Goal: Task Accomplishment & Management: Manage account settings

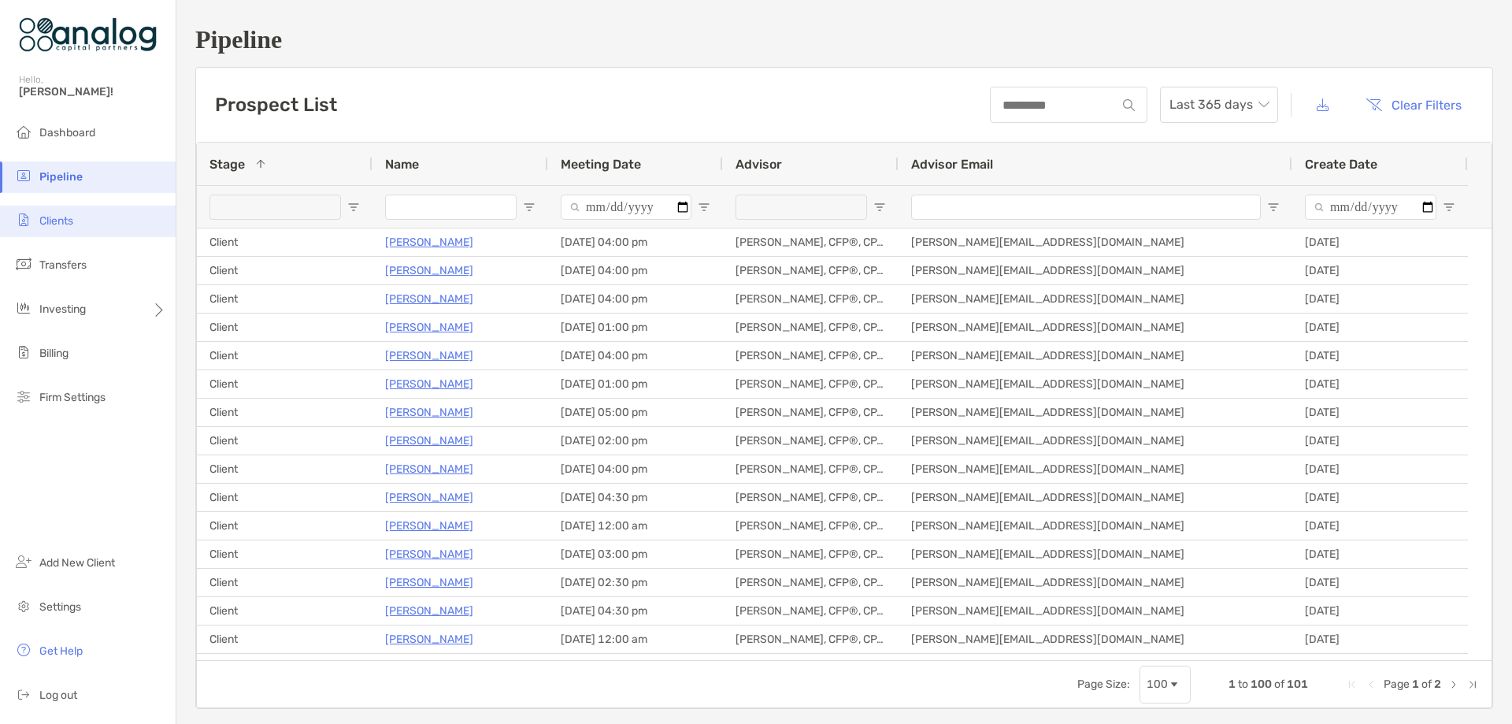
click at [73, 218] on span "Clients" at bounding box center [56, 220] width 34 height 13
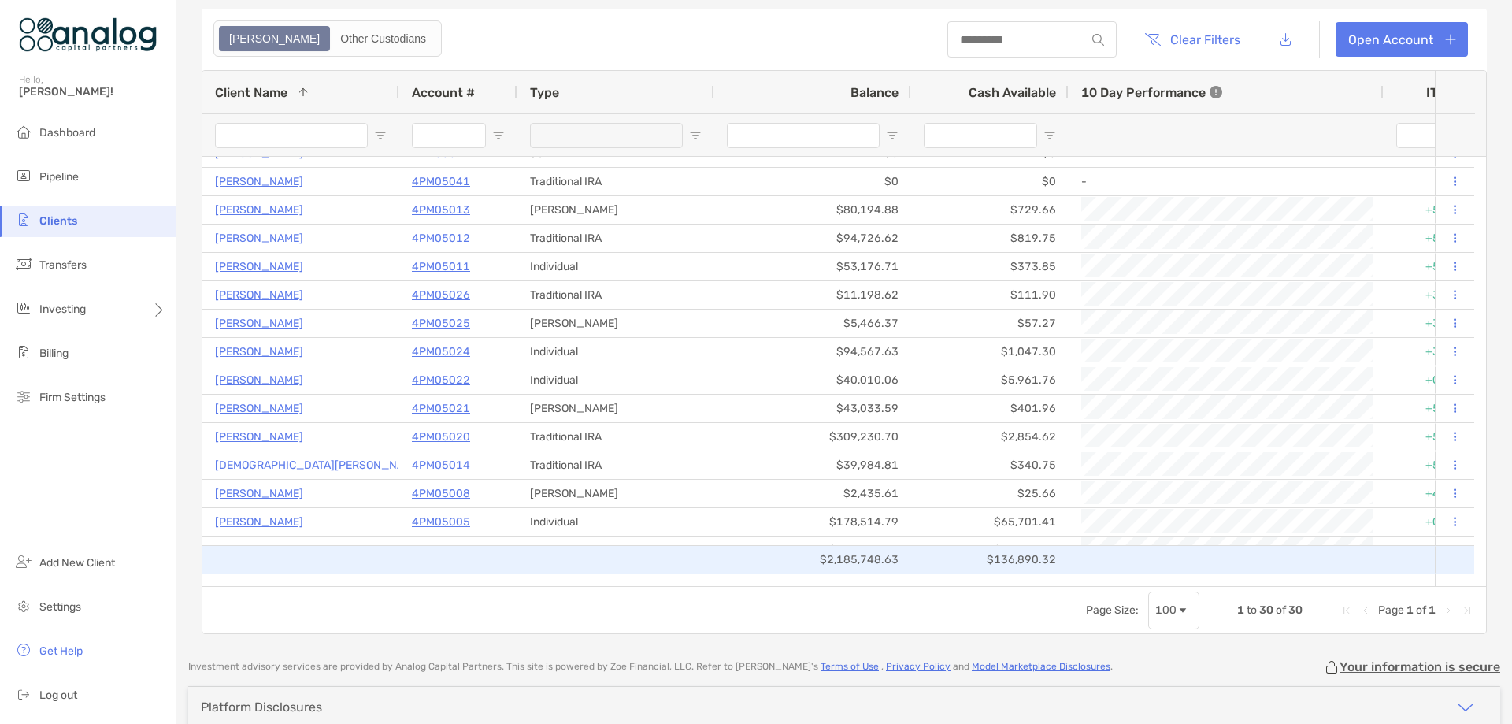
scroll to position [197, 0]
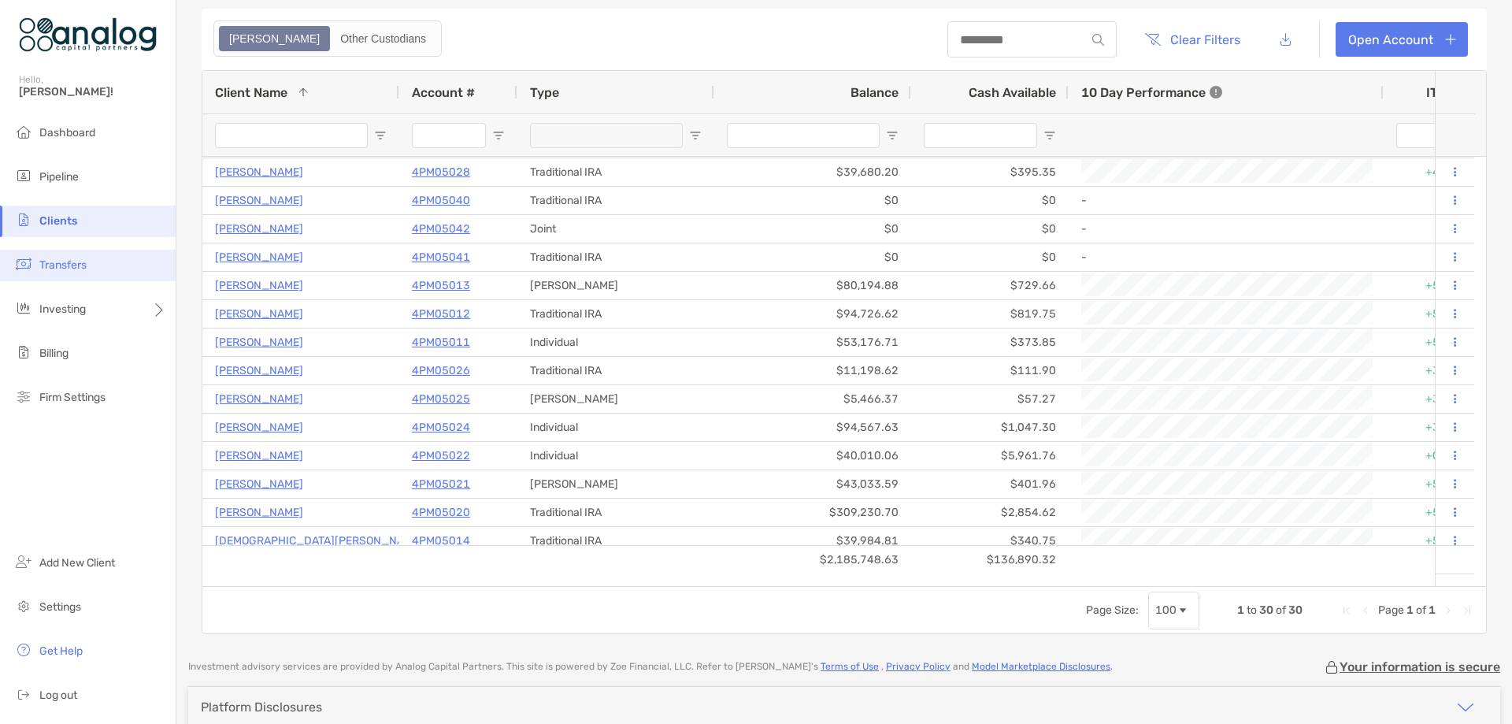
click at [83, 265] on span "Transfers" at bounding box center [62, 264] width 47 height 13
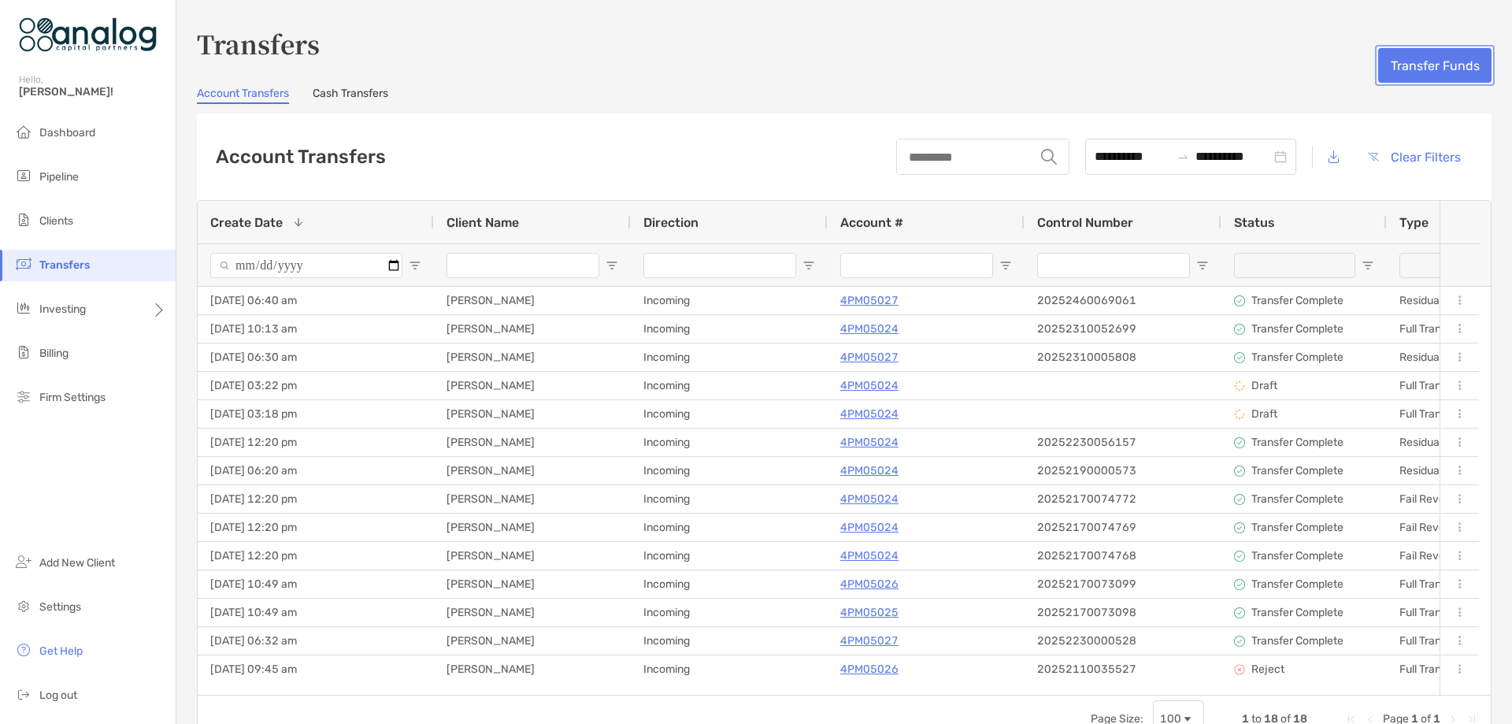
click at [1418, 80] on button "Transfer Funds" at bounding box center [1434, 65] width 113 height 35
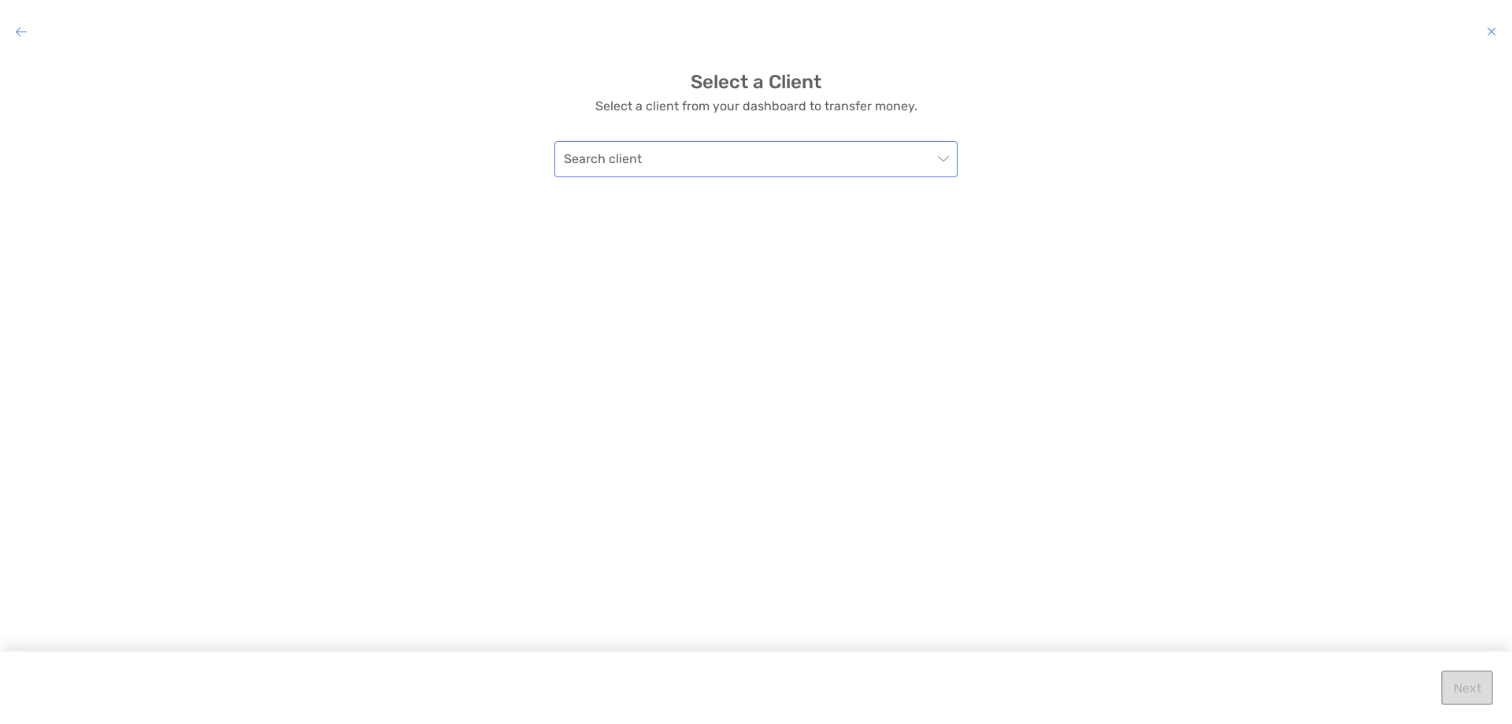
click at [671, 168] on input "modal" at bounding box center [748, 159] width 368 height 35
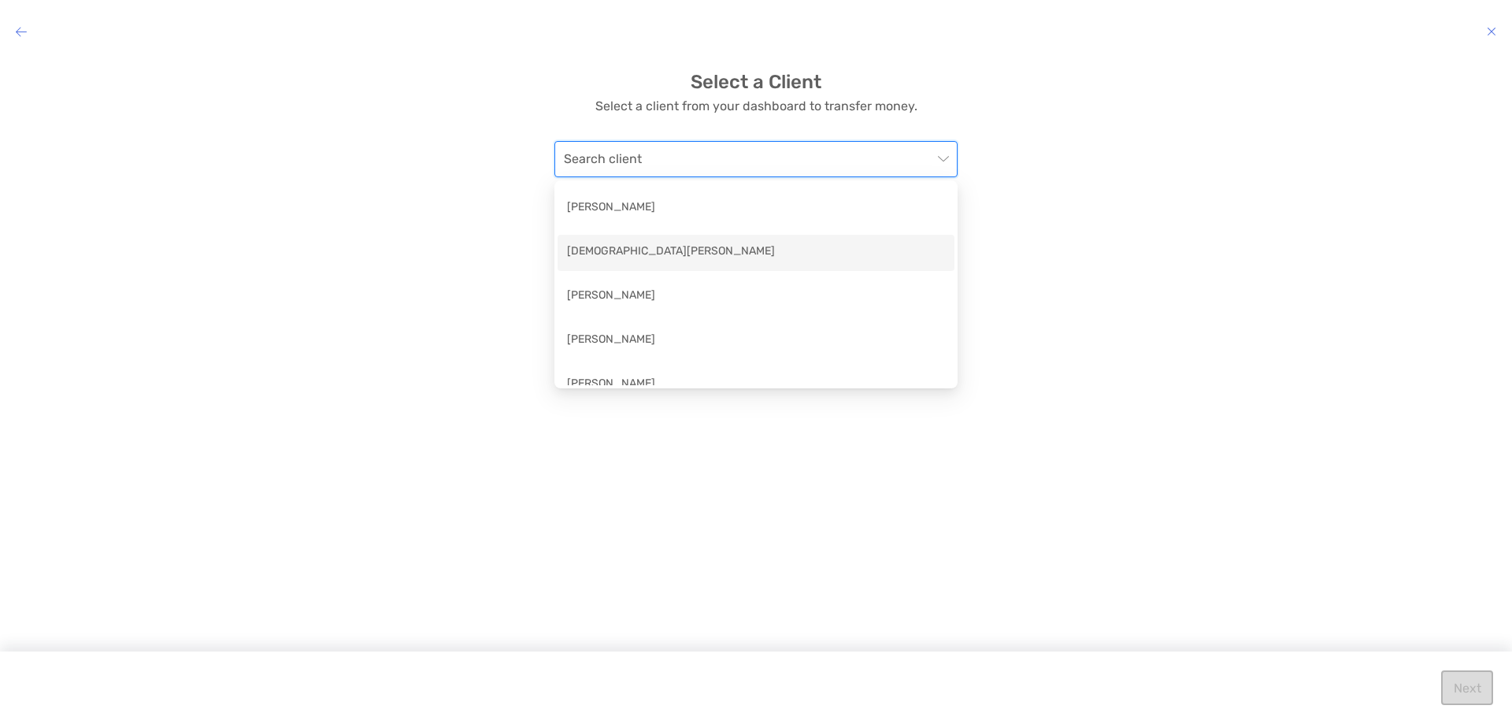
scroll to position [315, 0]
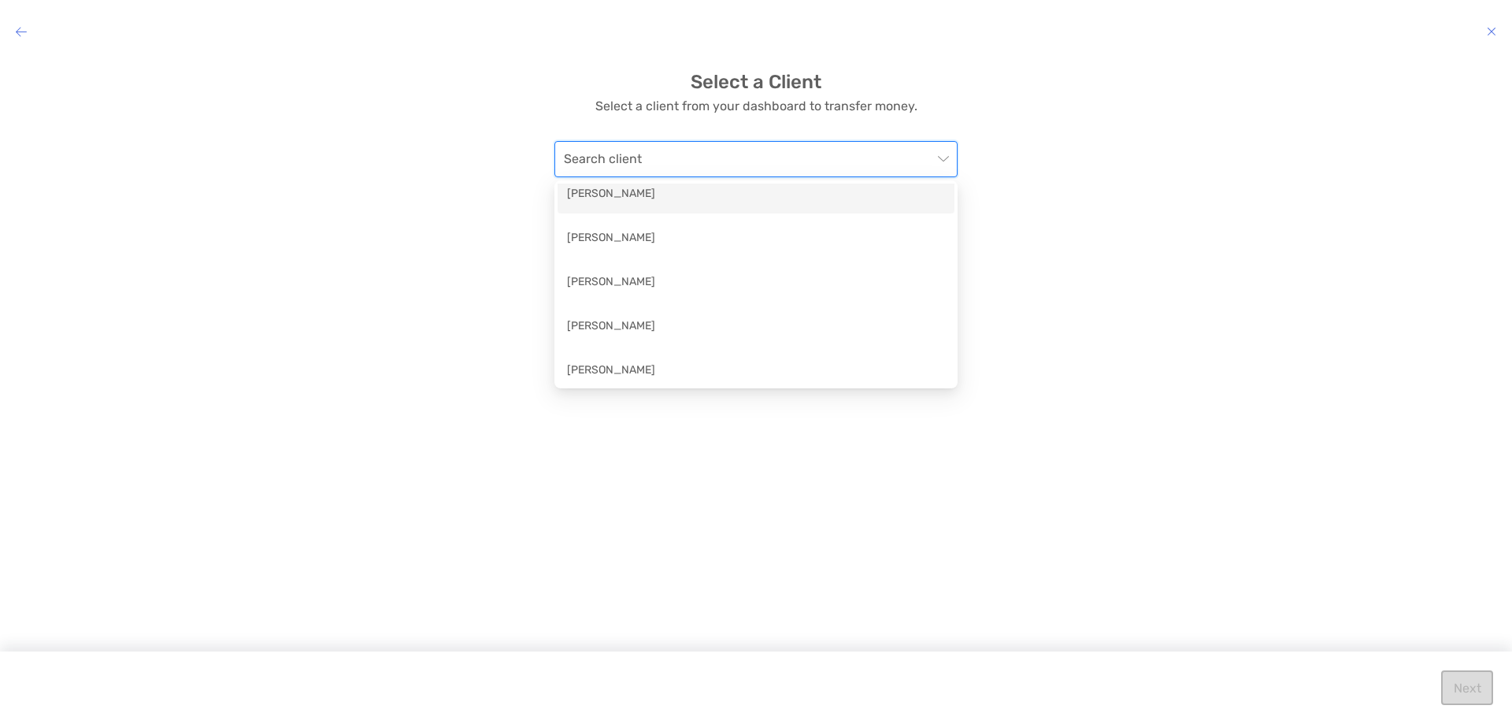
click at [598, 193] on div "[PERSON_NAME]" at bounding box center [756, 195] width 378 height 20
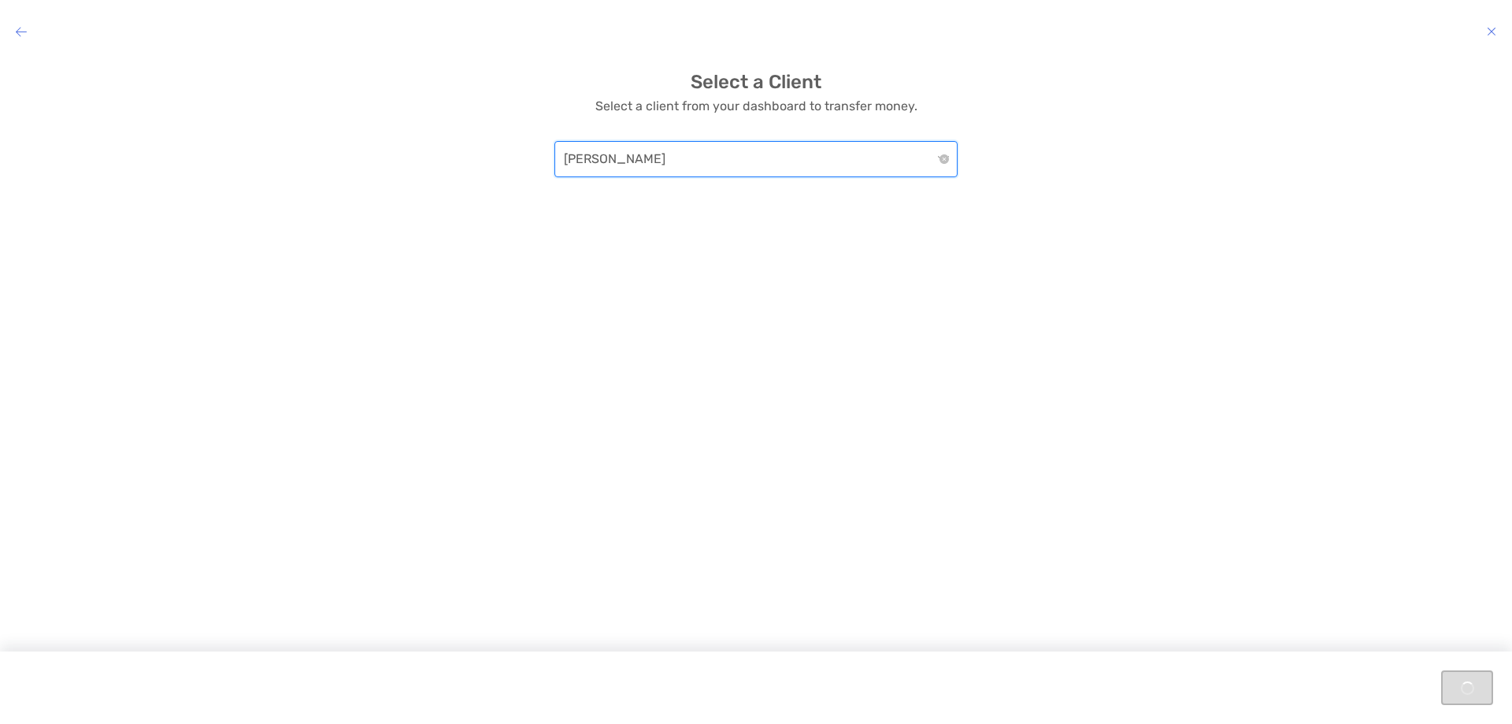
click at [938, 171] on span "[PERSON_NAME]" at bounding box center [756, 159] width 384 height 35
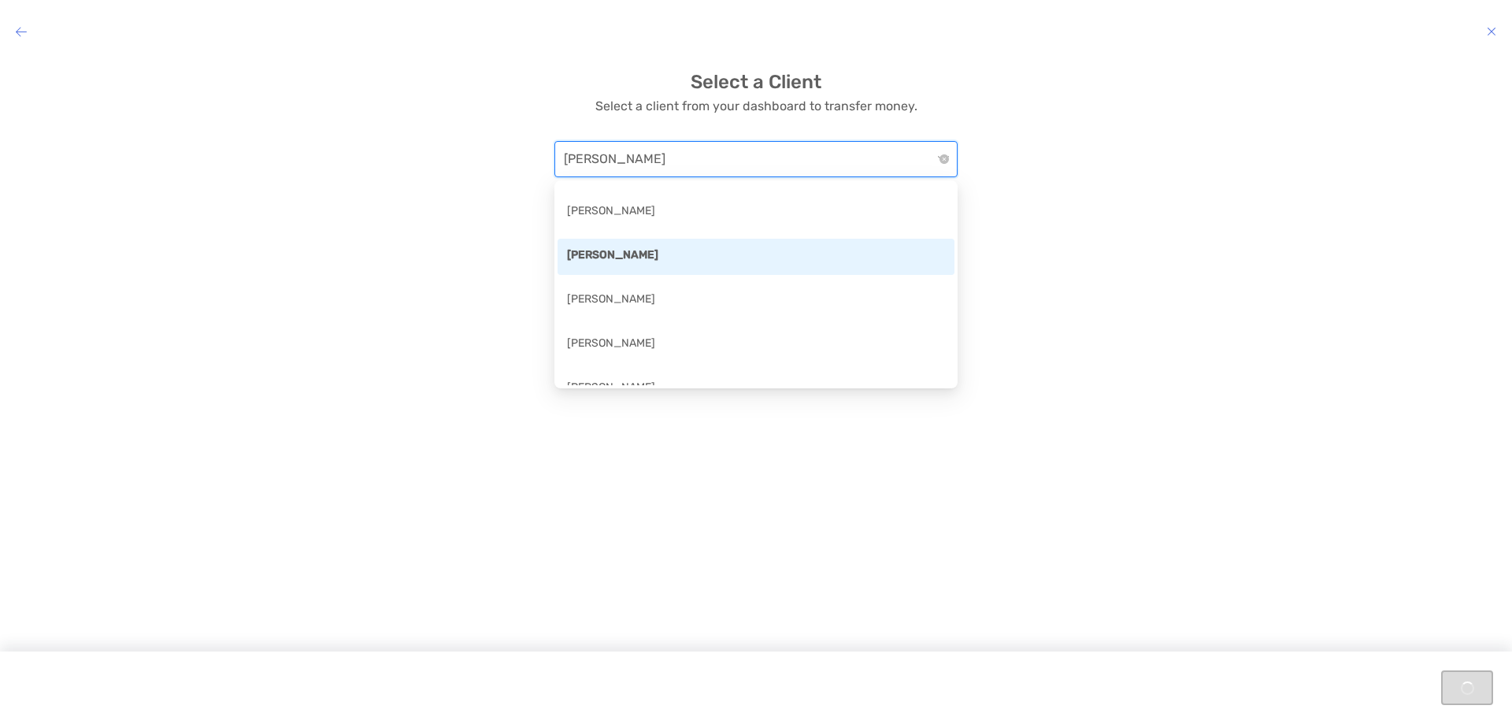
click at [852, 261] on div "[PERSON_NAME]" at bounding box center [756, 256] width 378 height 20
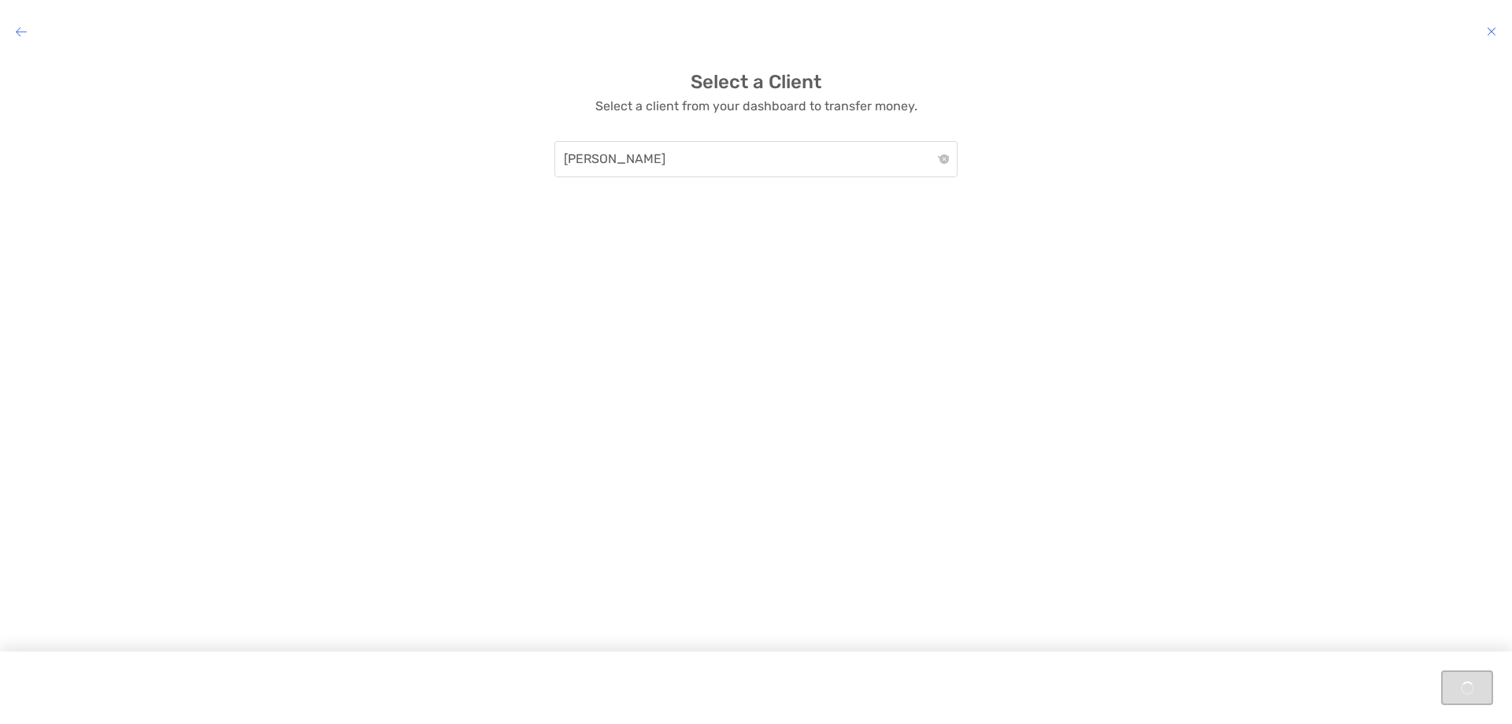
click at [1485, 32] on h4 "modal" at bounding box center [756, 31] width 1512 height 22
click at [1492, 33] on icon "modal" at bounding box center [1490, 31] width 9 height 13
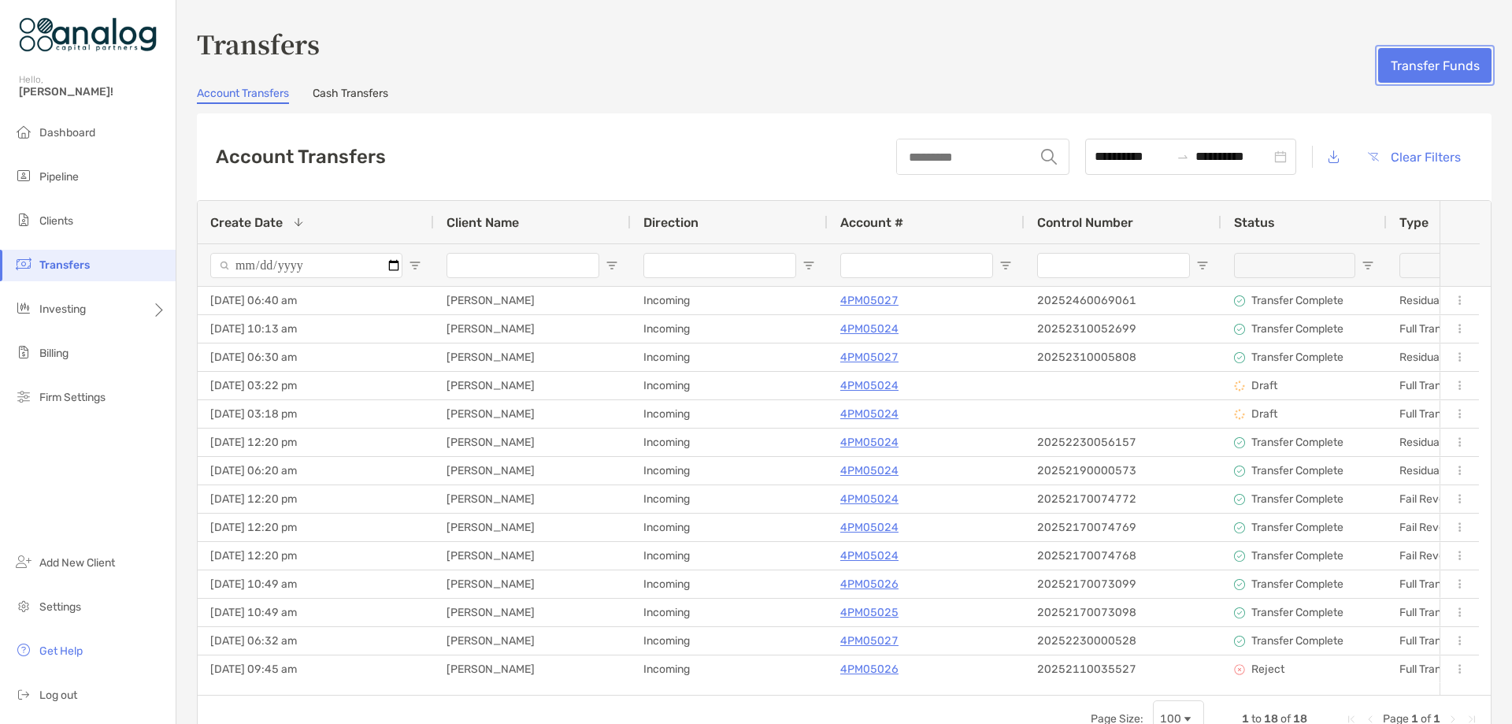
click at [1405, 69] on button "Transfer Funds" at bounding box center [1434, 65] width 113 height 35
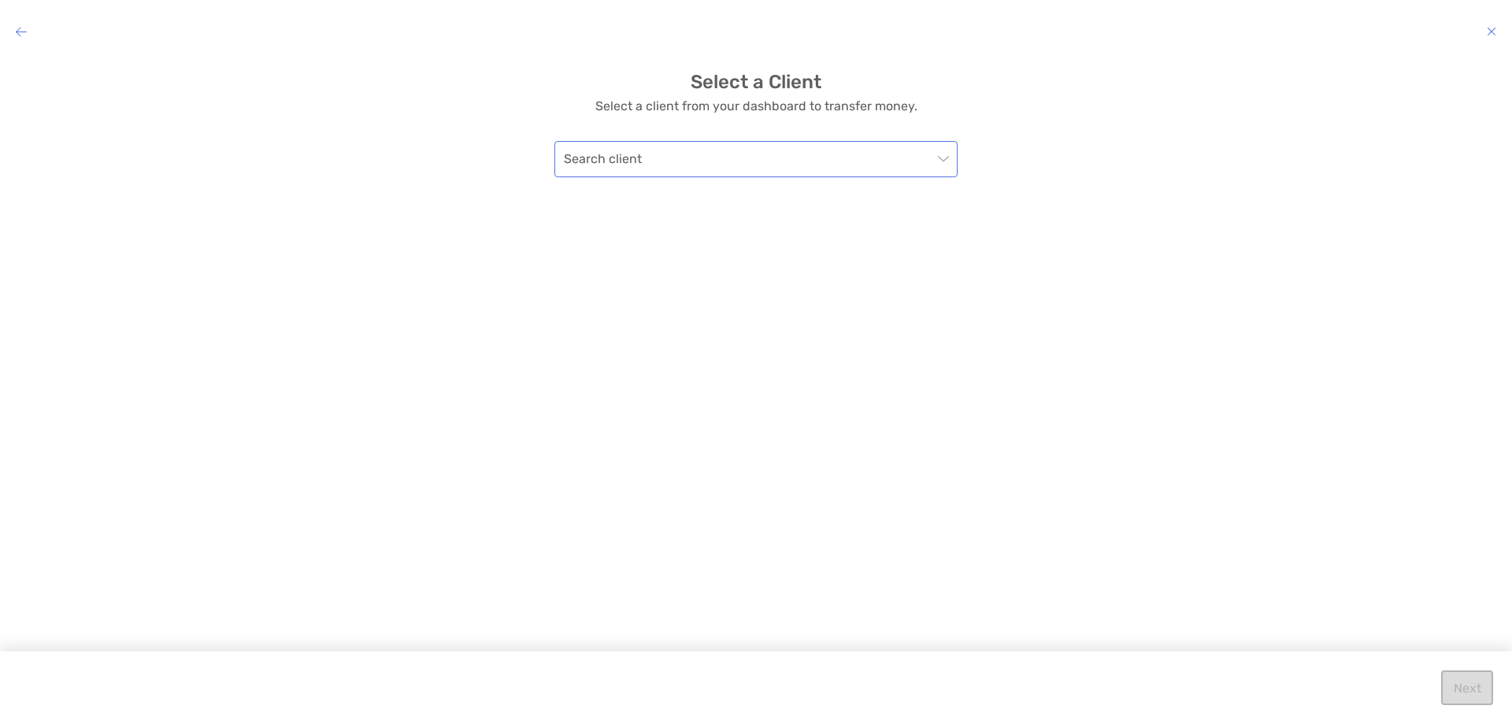
click at [942, 157] on span "modal" at bounding box center [756, 159] width 384 height 35
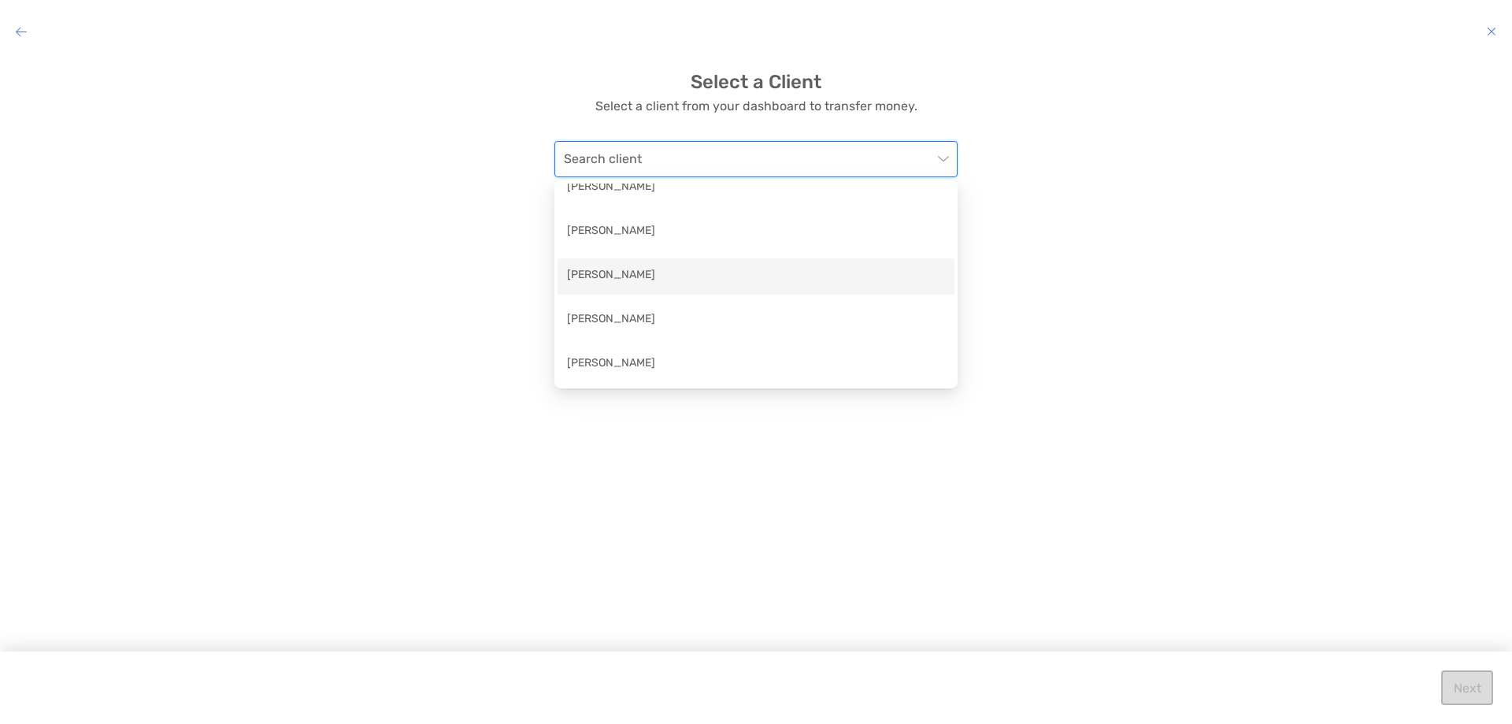
scroll to position [216, 0]
click at [743, 291] on div "[PERSON_NAME]" at bounding box center [756, 294] width 378 height 20
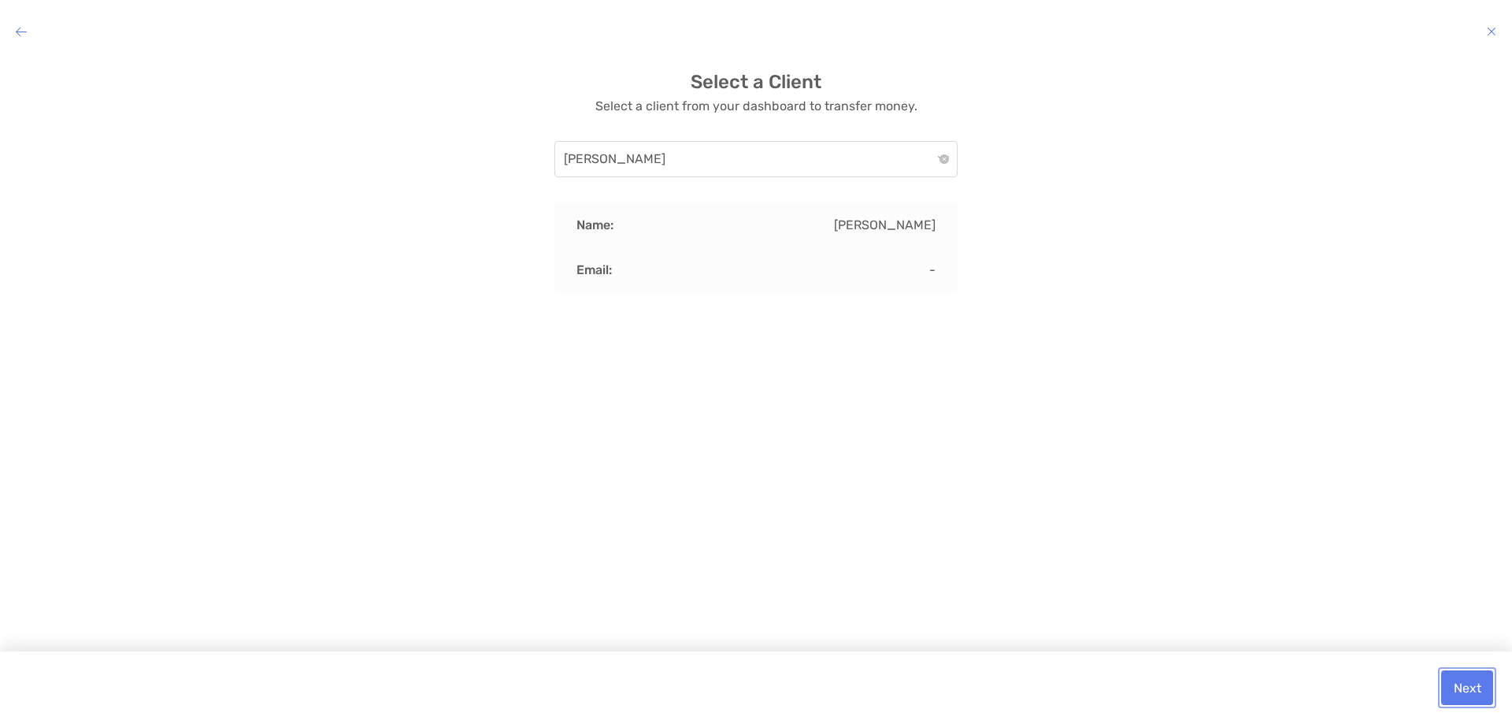
click at [1453, 684] on button "Next" at bounding box center [1467, 687] width 52 height 35
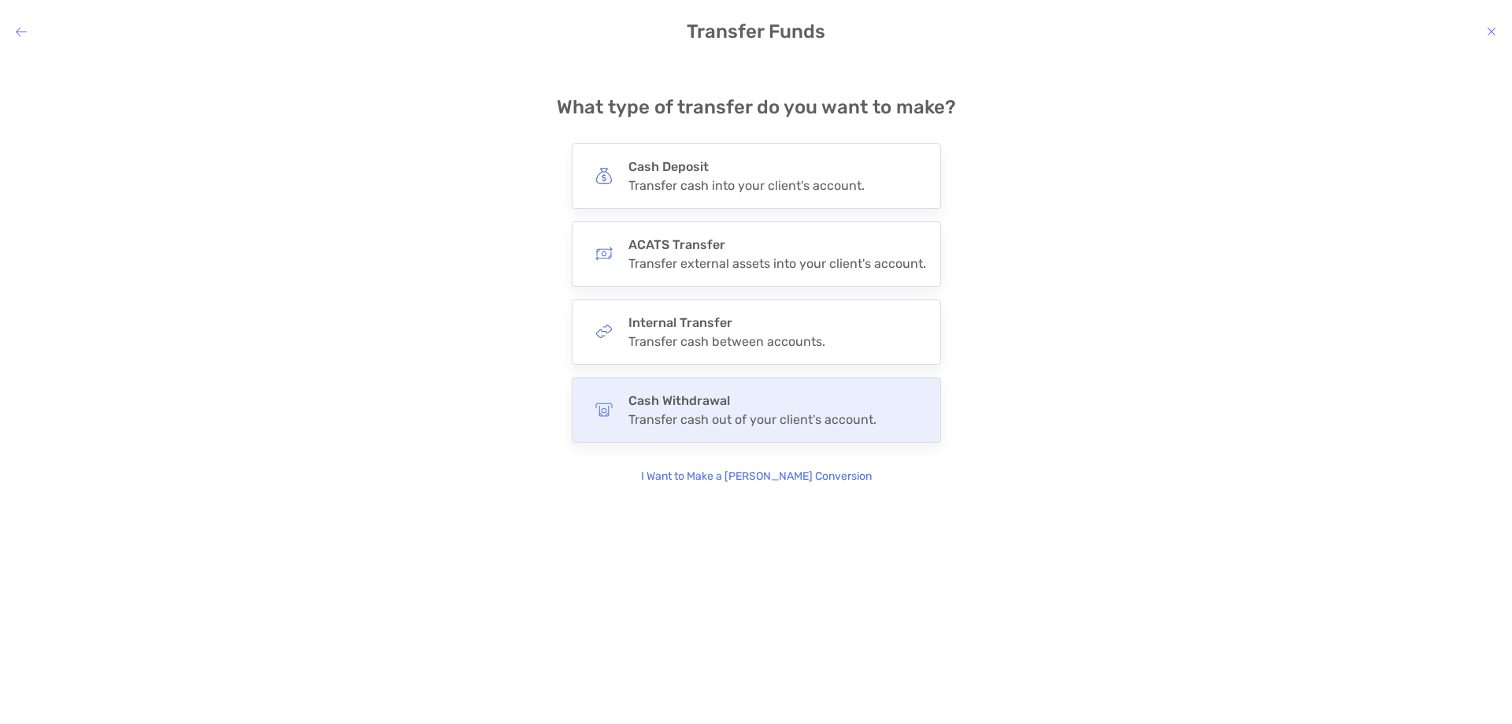
click at [835, 383] on div "Cash Withdrawal Transfer cash out of your client's account." at bounding box center [756, 409] width 369 height 65
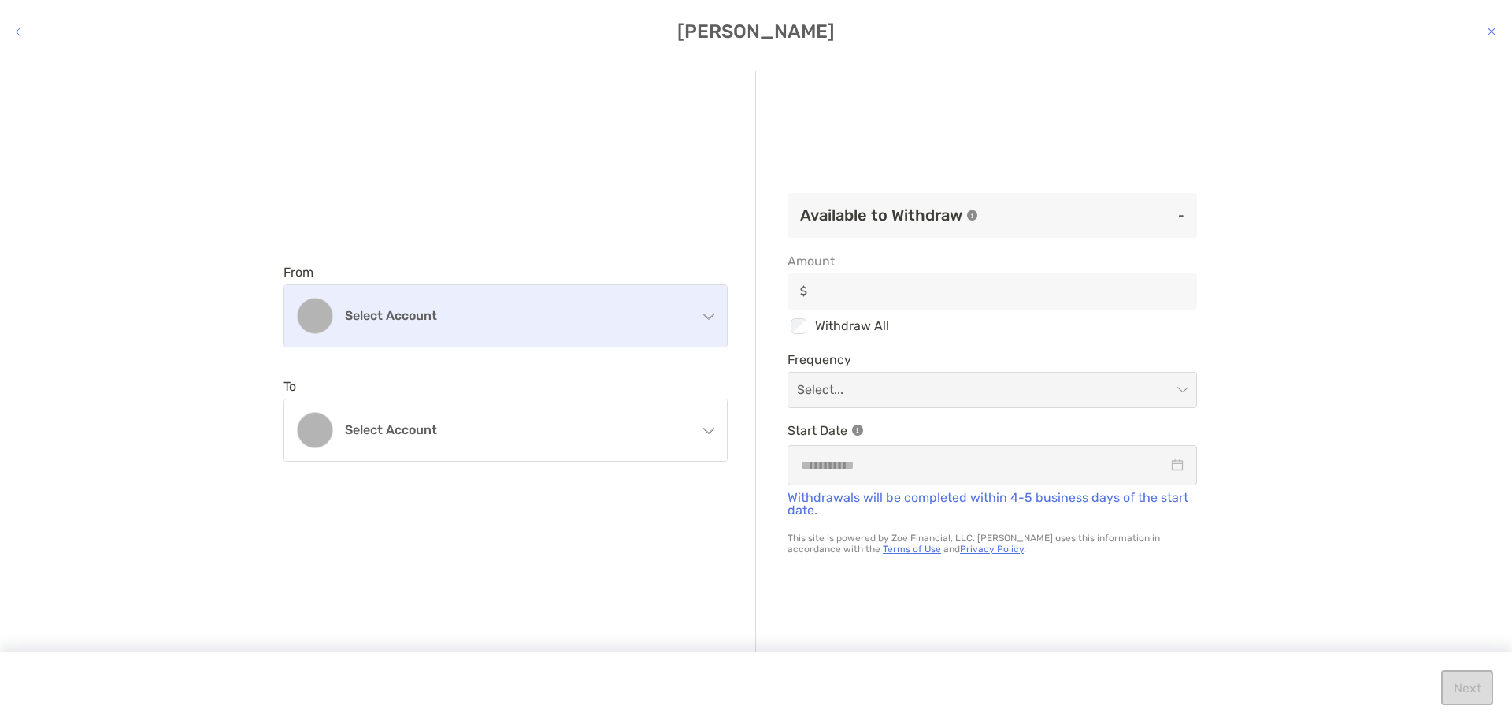
click at [625, 314] on h4 "Select account" at bounding box center [515, 315] width 340 height 15
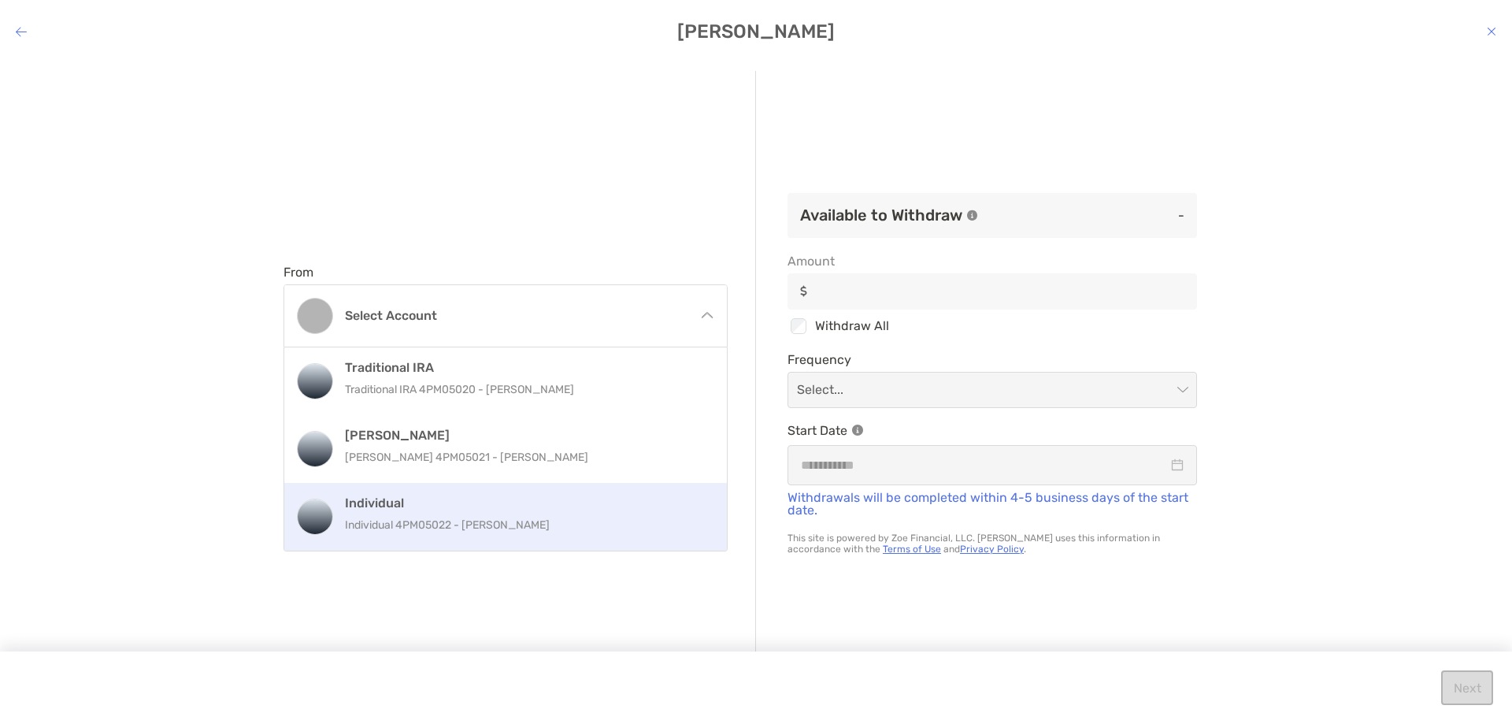
click at [535, 498] on h4 "Individual" at bounding box center [522, 502] width 355 height 15
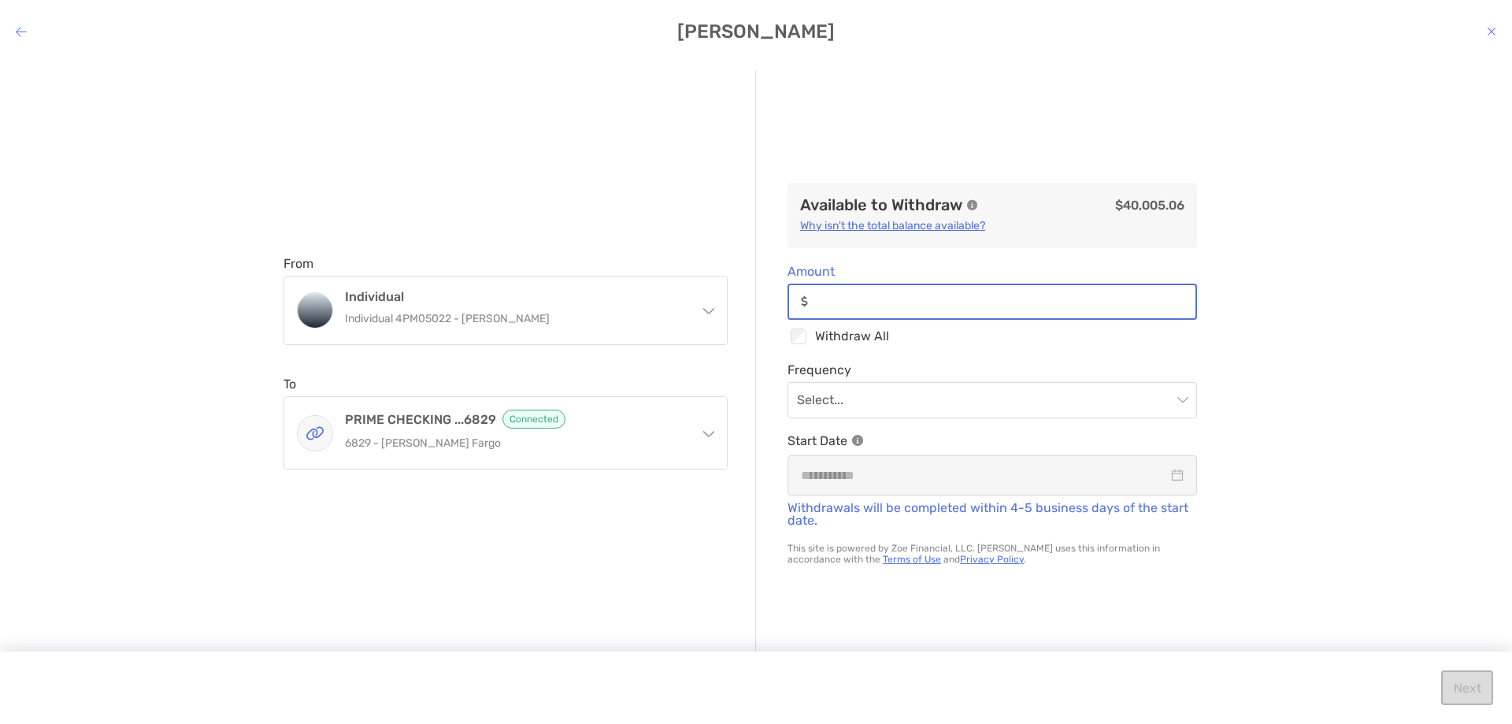
click at [844, 308] on input "Amount" at bounding box center [1004, 300] width 381 height 13
click at [920, 397] on input "modal" at bounding box center [984, 400] width 375 height 35
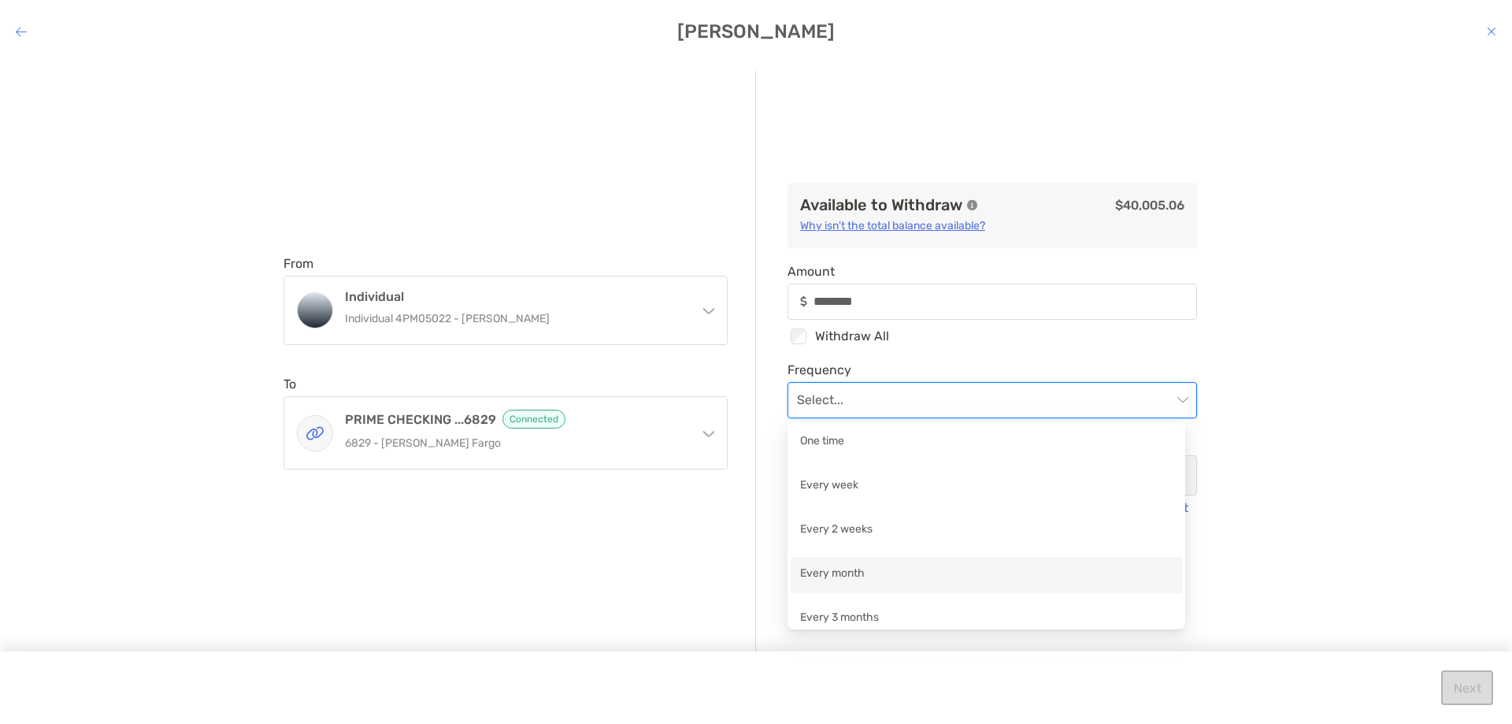
click at [861, 574] on div "Every month" at bounding box center [986, 575] width 372 height 20
type input "********"
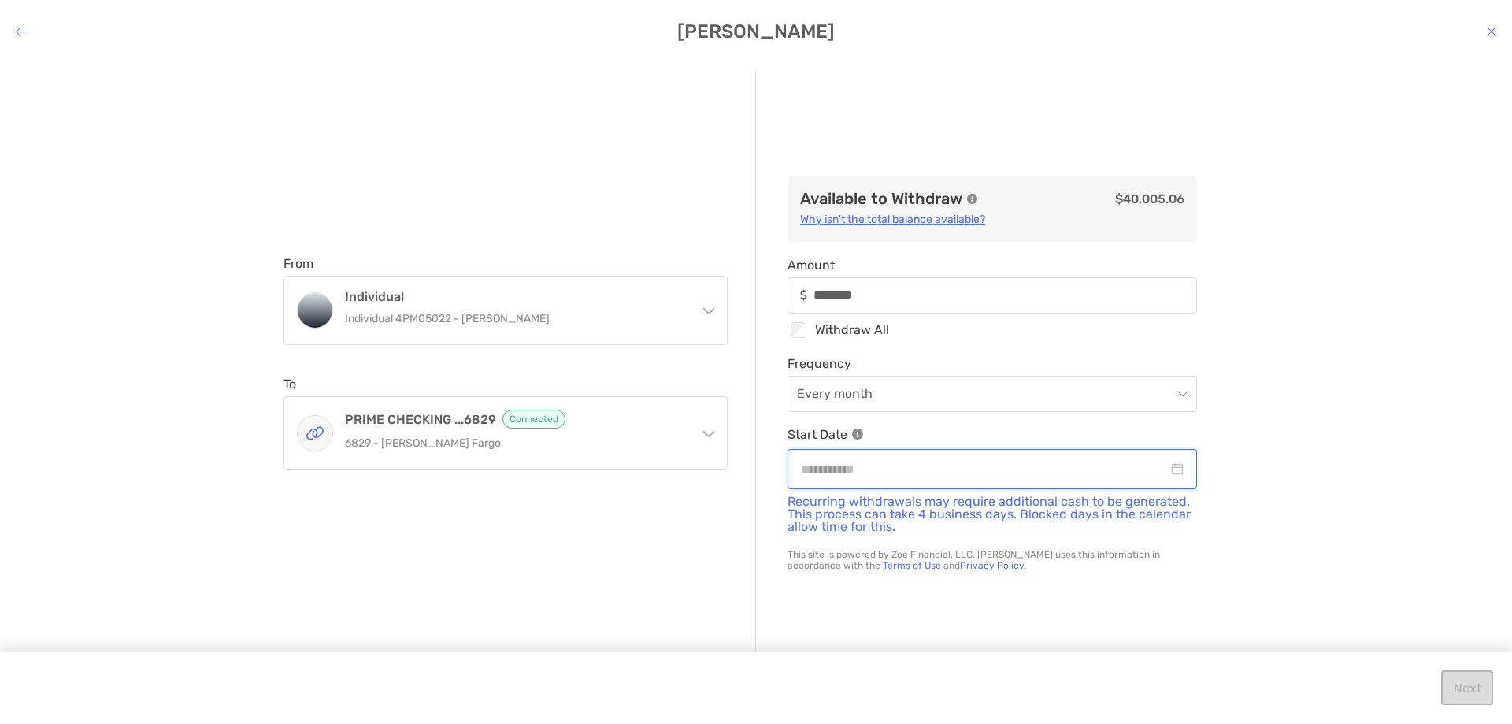
click at [857, 476] on input "modal" at bounding box center [984, 469] width 367 height 20
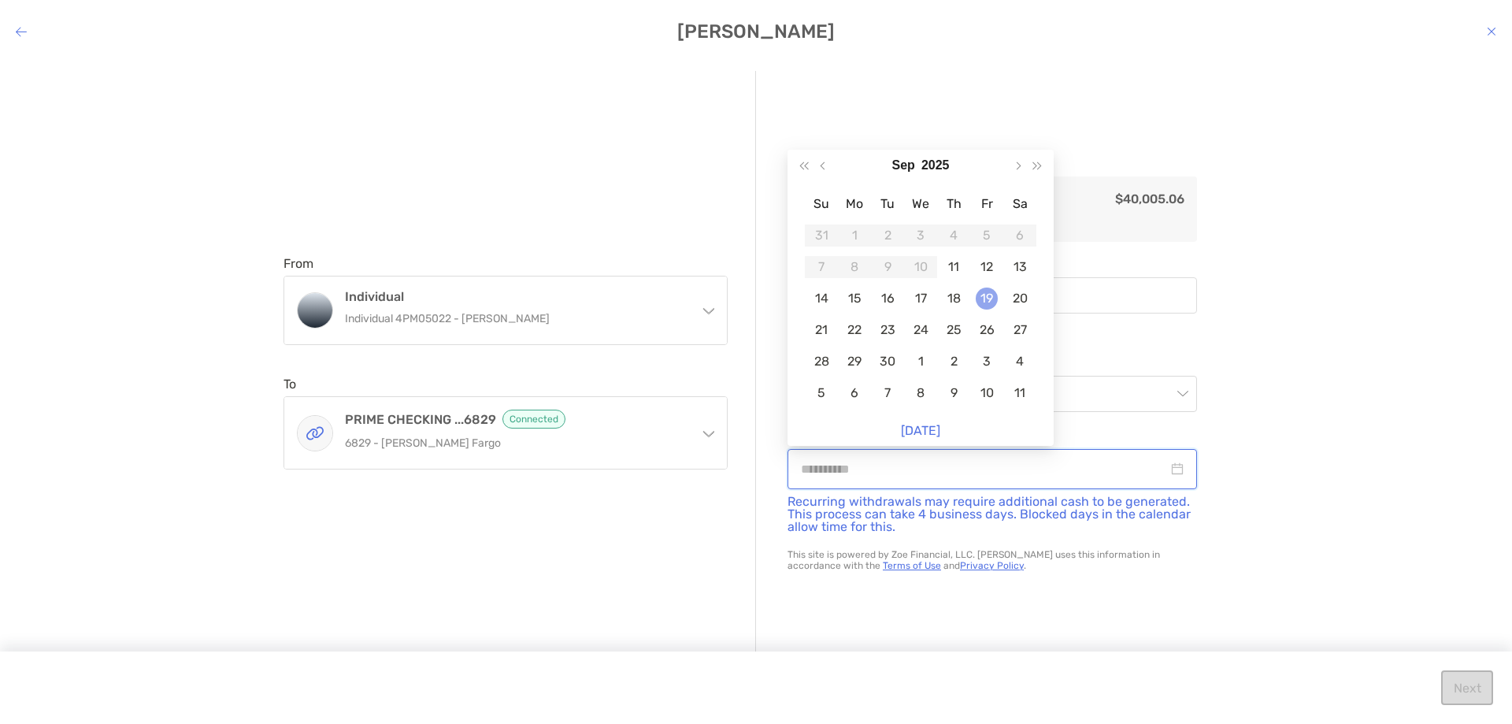
type input "**********"
click at [994, 295] on div "19" at bounding box center [987, 298] width 22 height 22
type input "********"
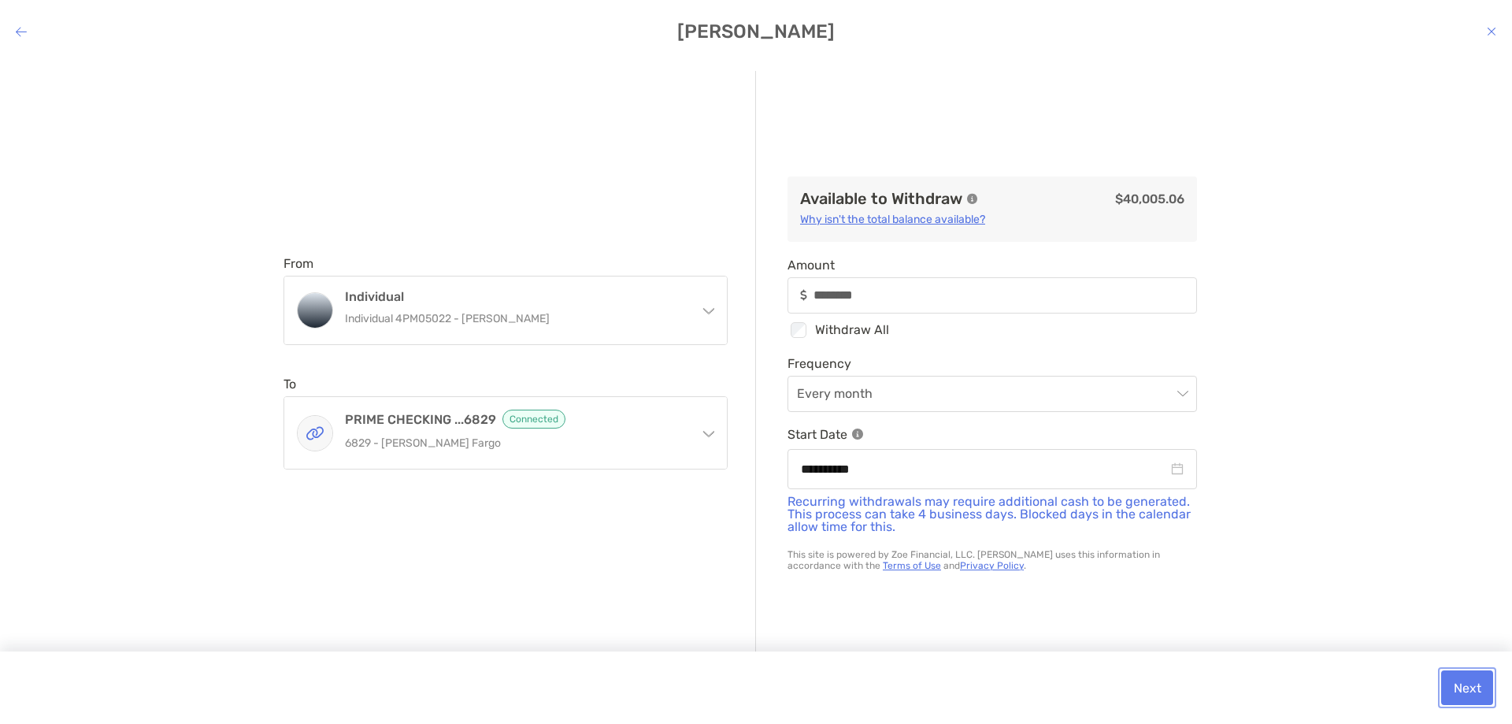
click at [1453, 687] on button "Next" at bounding box center [1467, 687] width 52 height 35
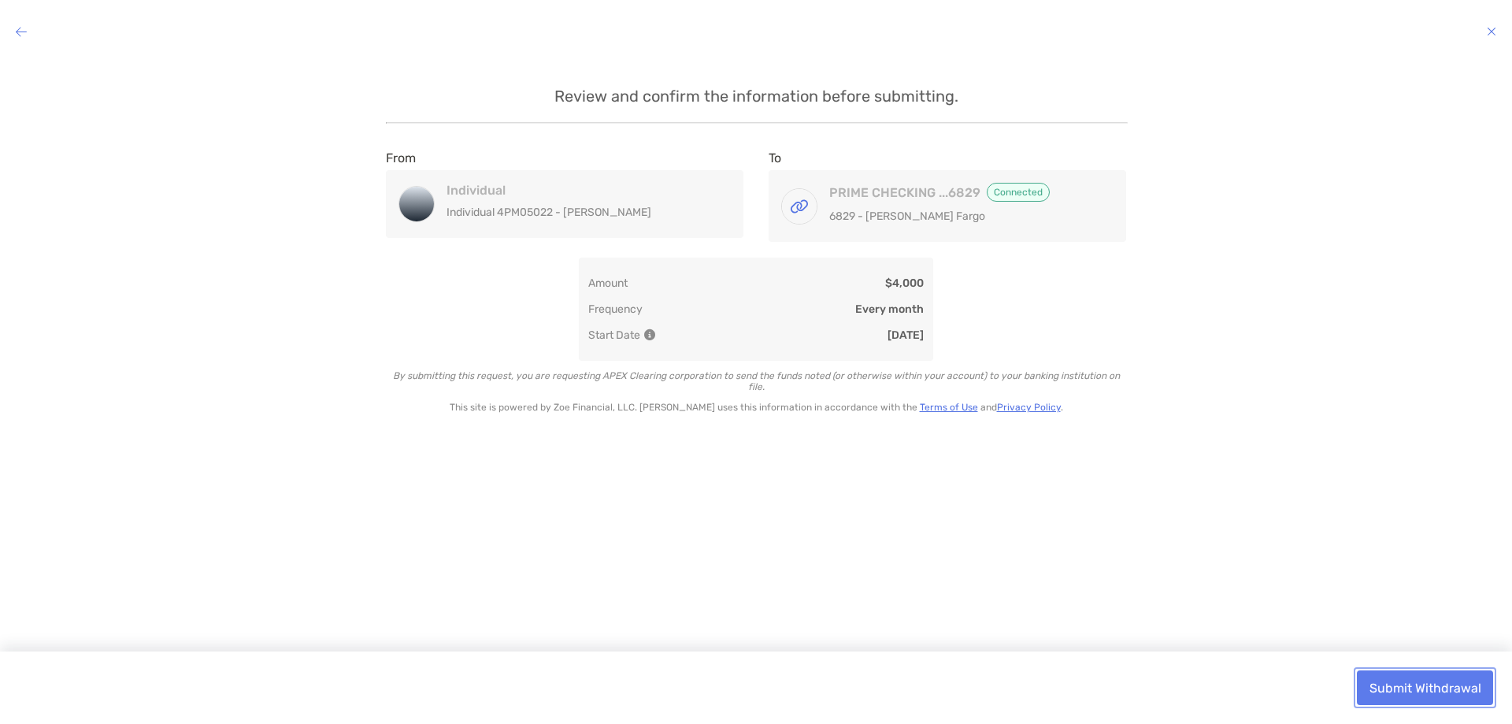
click at [1386, 682] on button "Submit Withdrawal" at bounding box center [1425, 687] width 136 height 35
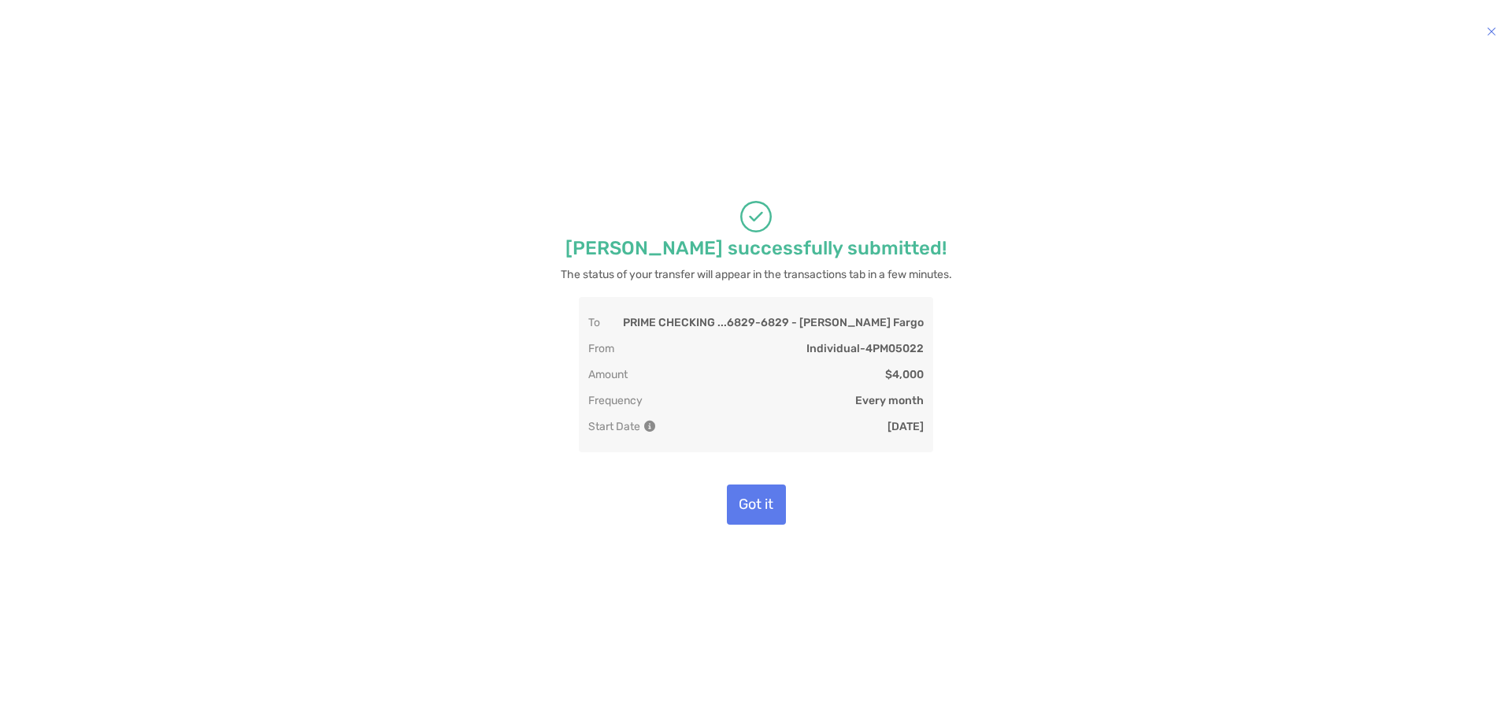
click at [1484, 27] on h4 "modal" at bounding box center [756, 31] width 1512 height 22
click at [1490, 31] on icon "modal" at bounding box center [1490, 31] width 9 height 13
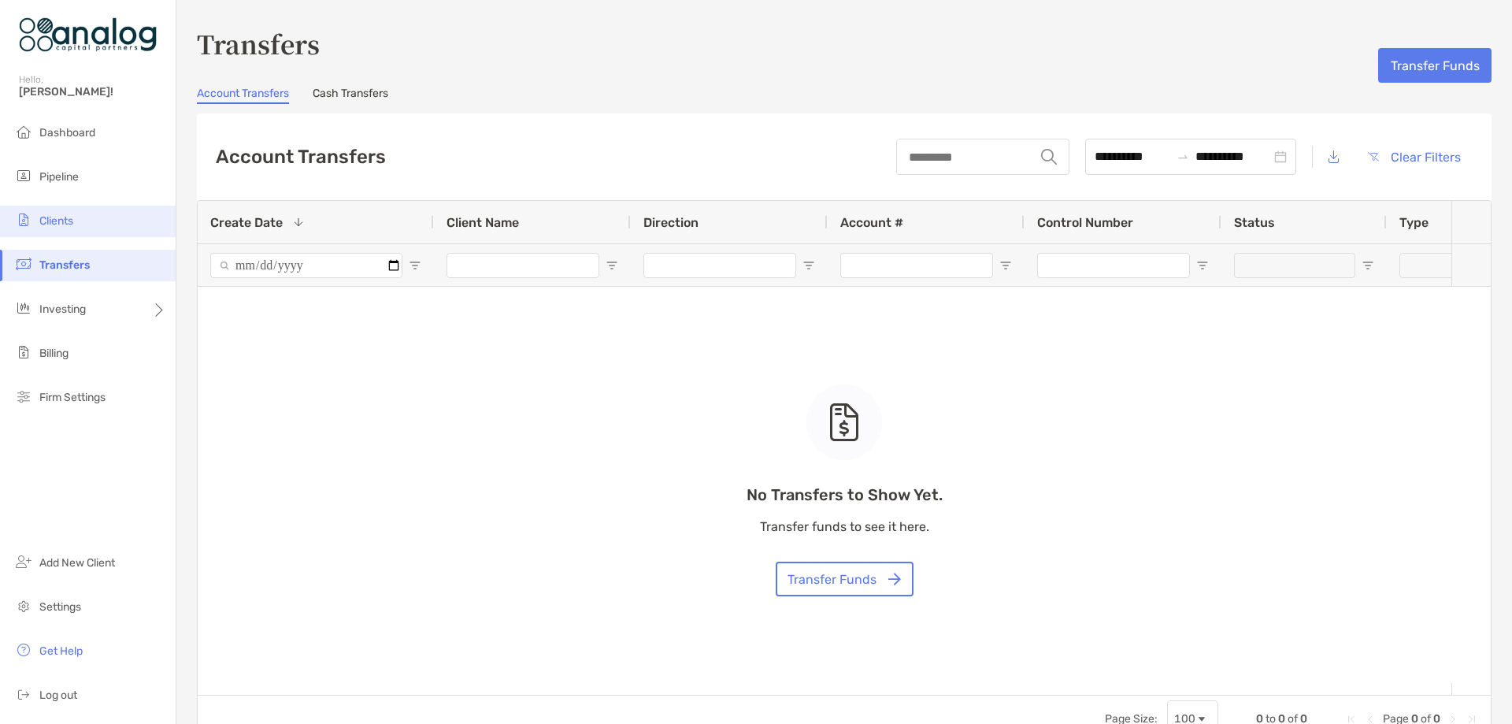
click at [75, 213] on li "Clients" at bounding box center [88, 220] width 176 height 31
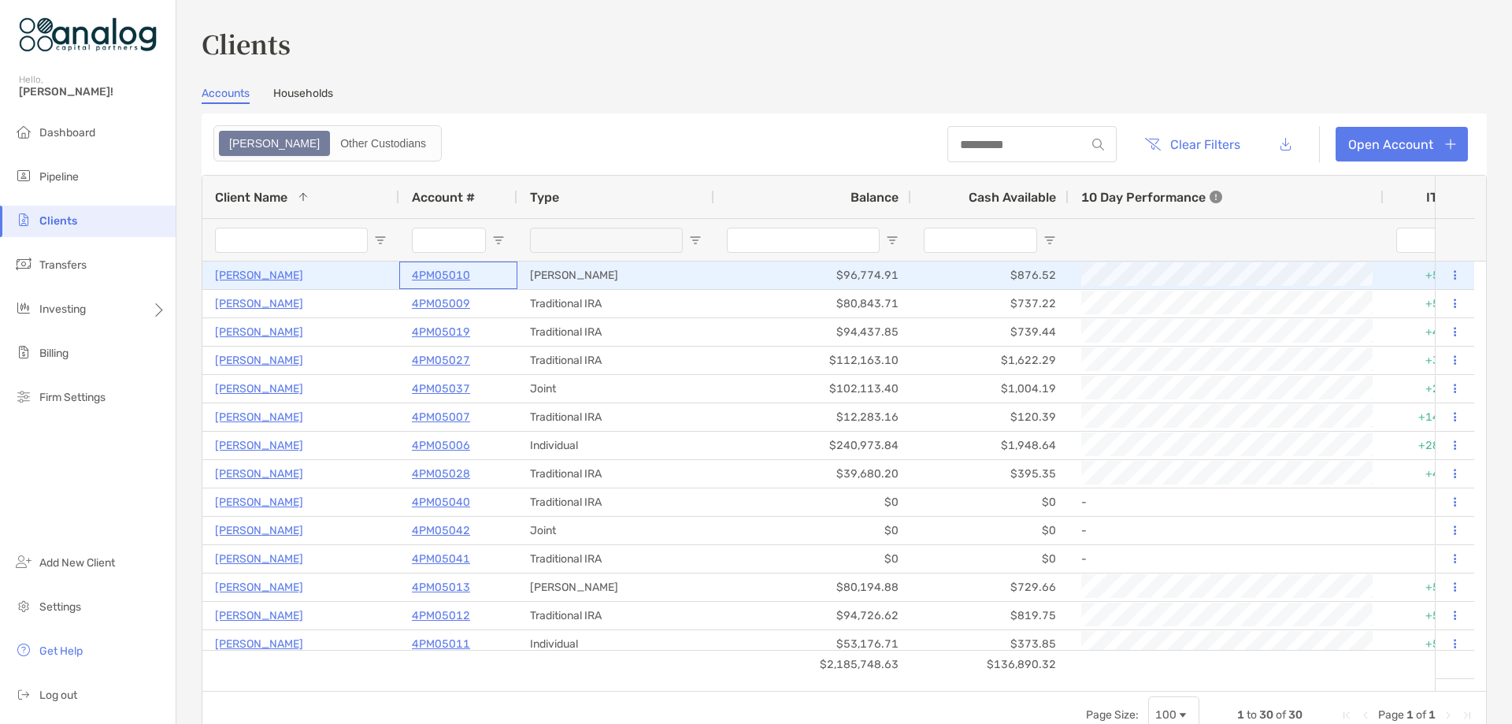
click at [434, 276] on p "4PM05010" at bounding box center [441, 275] width 58 height 20
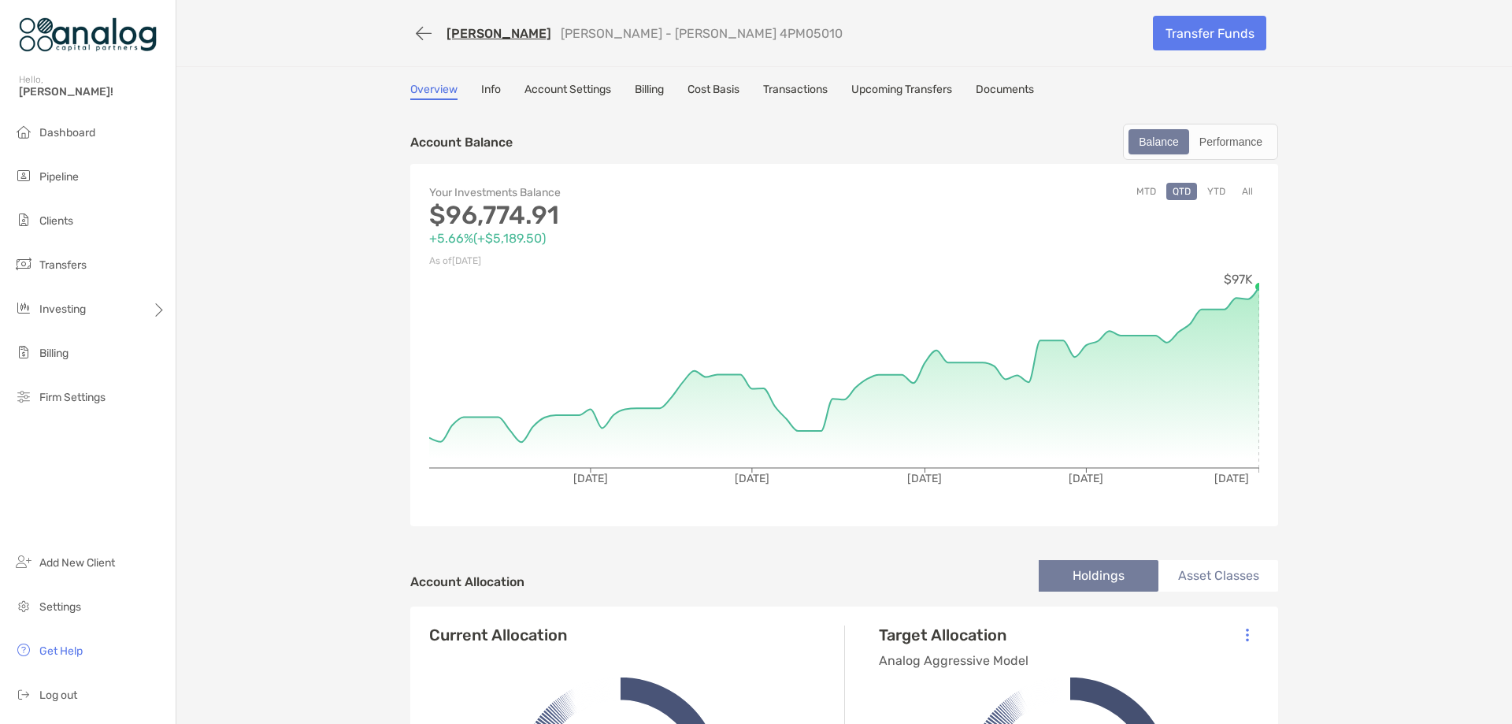
click at [1210, 189] on button "YTD" at bounding box center [1216, 191] width 31 height 17
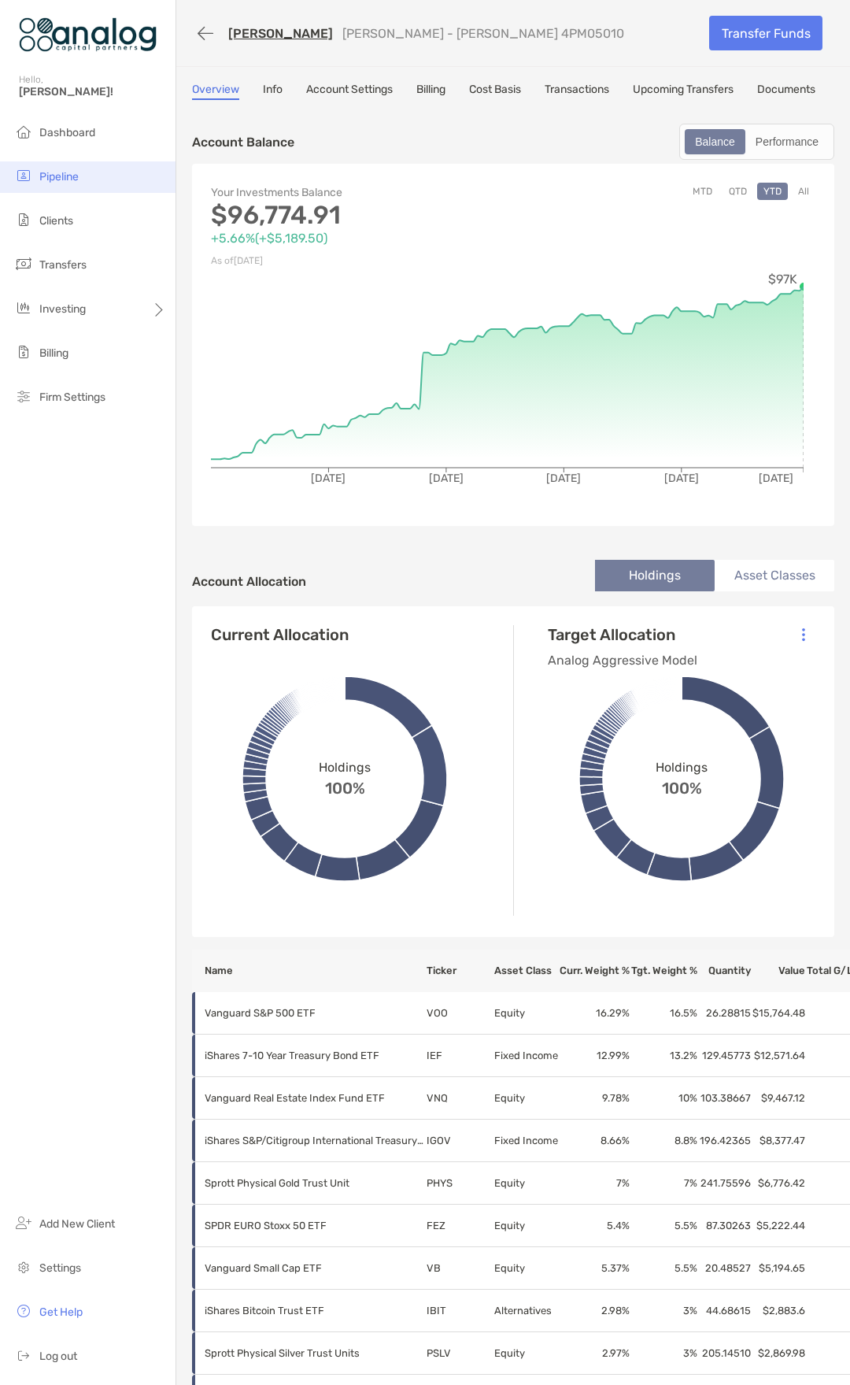
click at [58, 179] on span "Pipeline" at bounding box center [58, 176] width 39 height 13
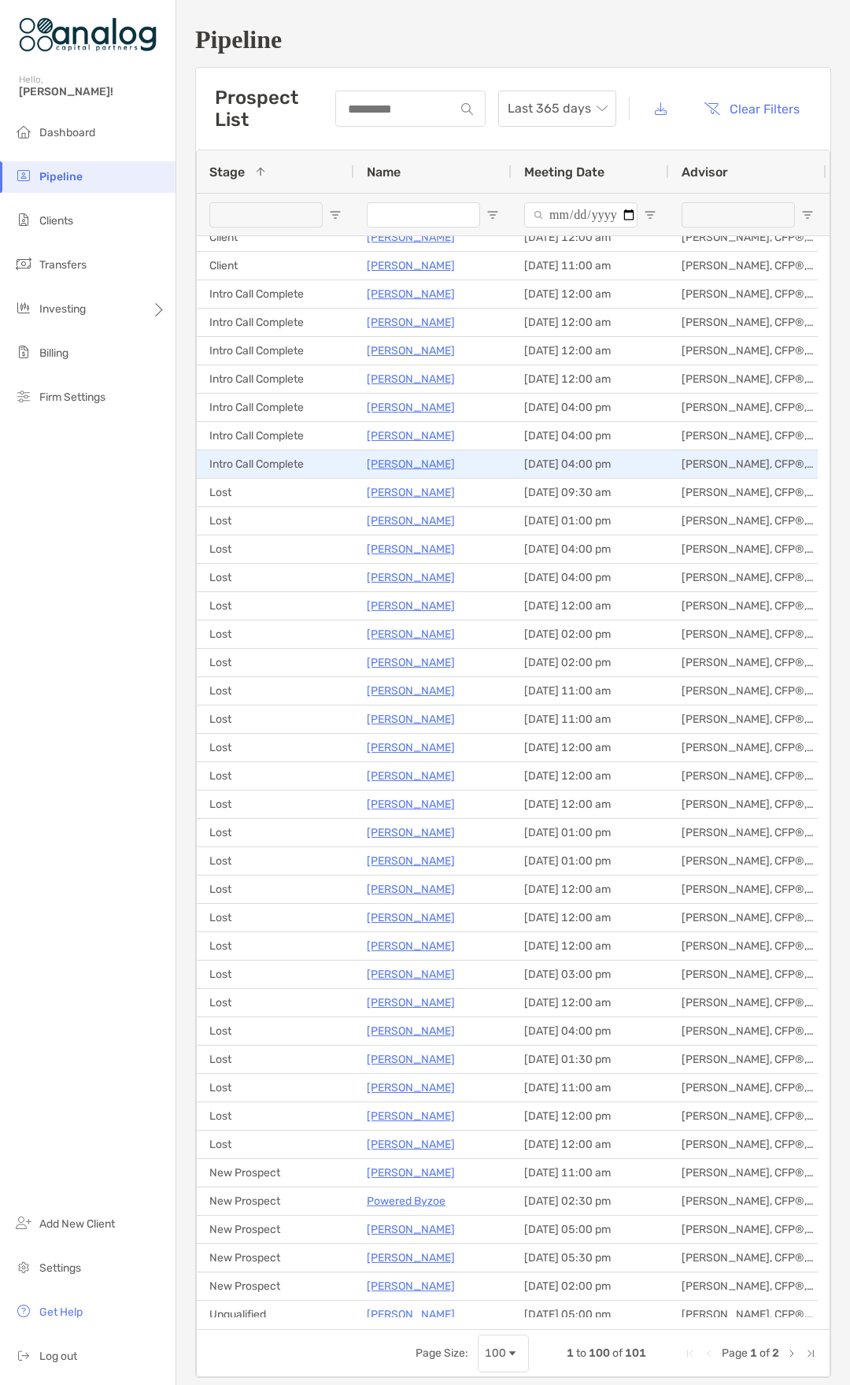
scroll to position [236, 0]
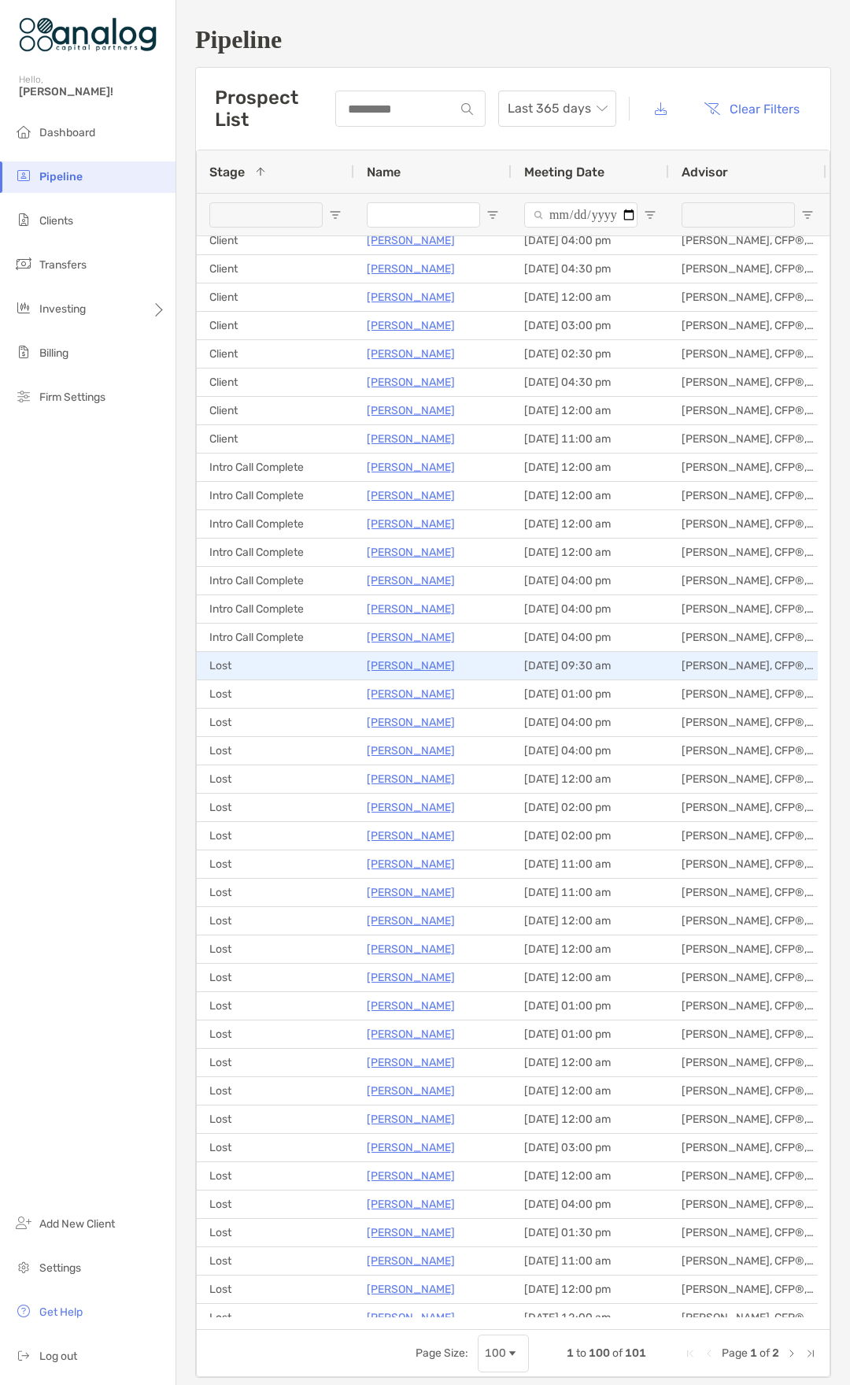
click at [401, 664] on p "[PERSON_NAME]" at bounding box center [411, 666] width 88 height 20
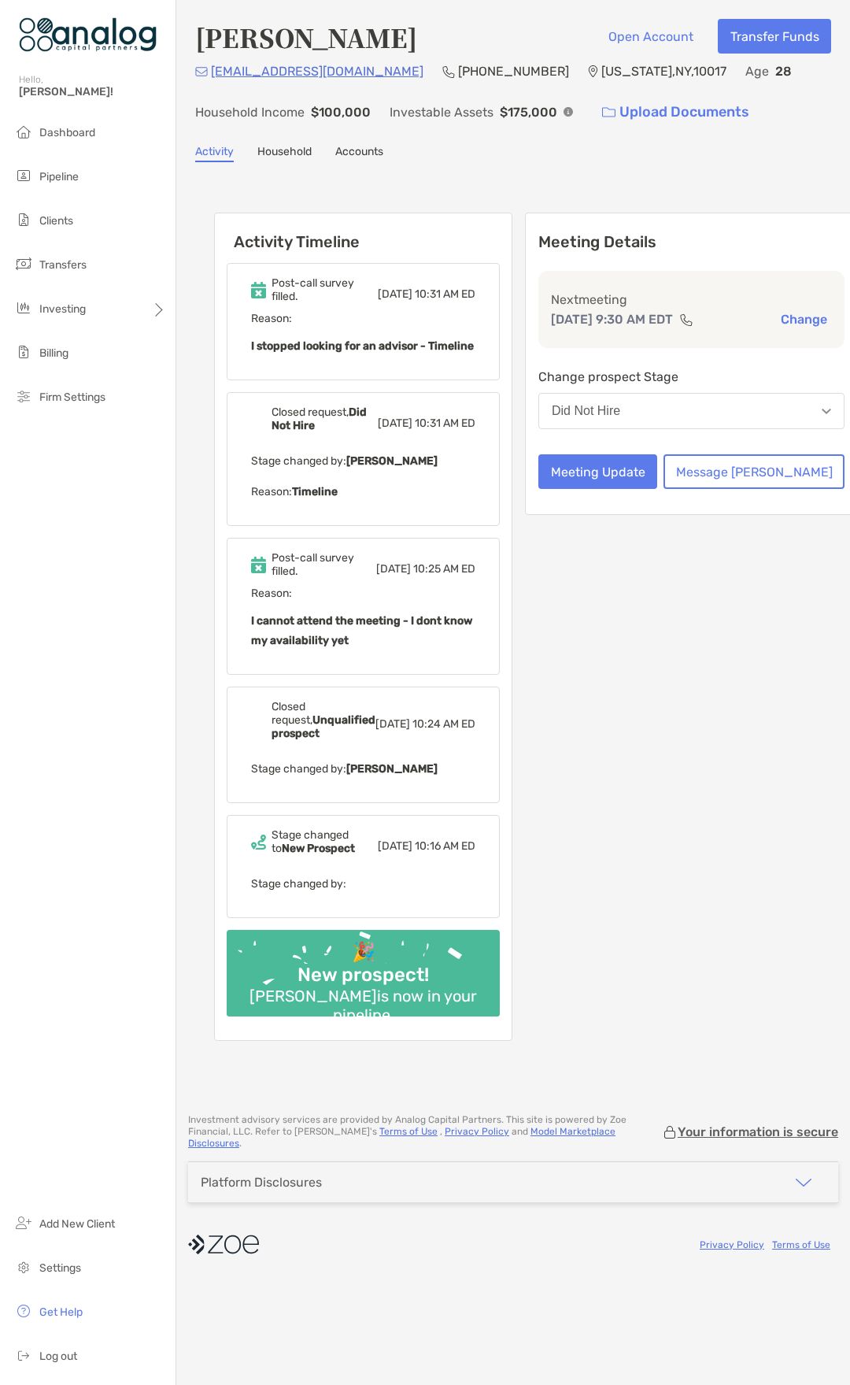
click at [782, 429] on button "Did Not Hire" at bounding box center [692, 411] width 306 height 36
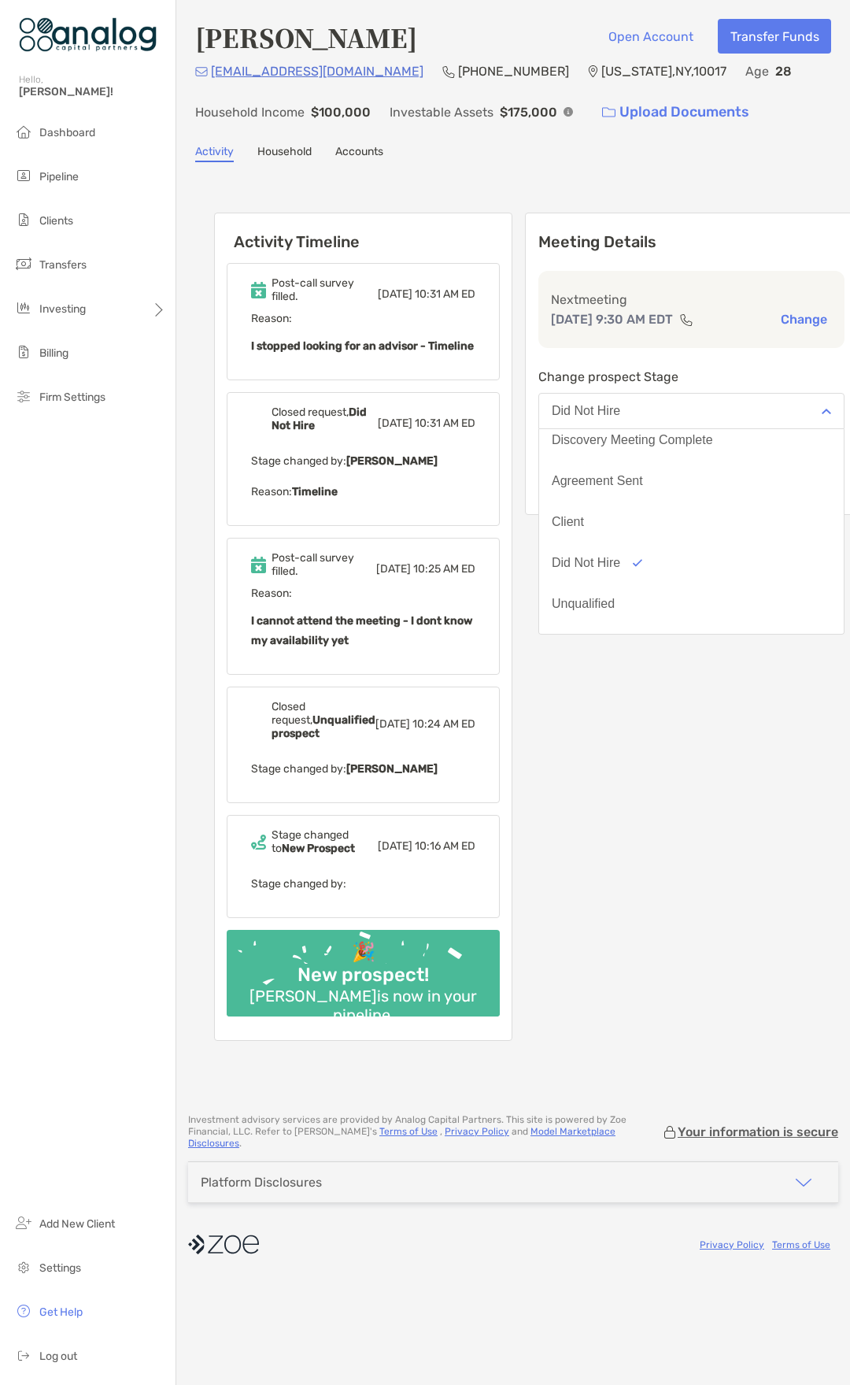
scroll to position [123, 0]
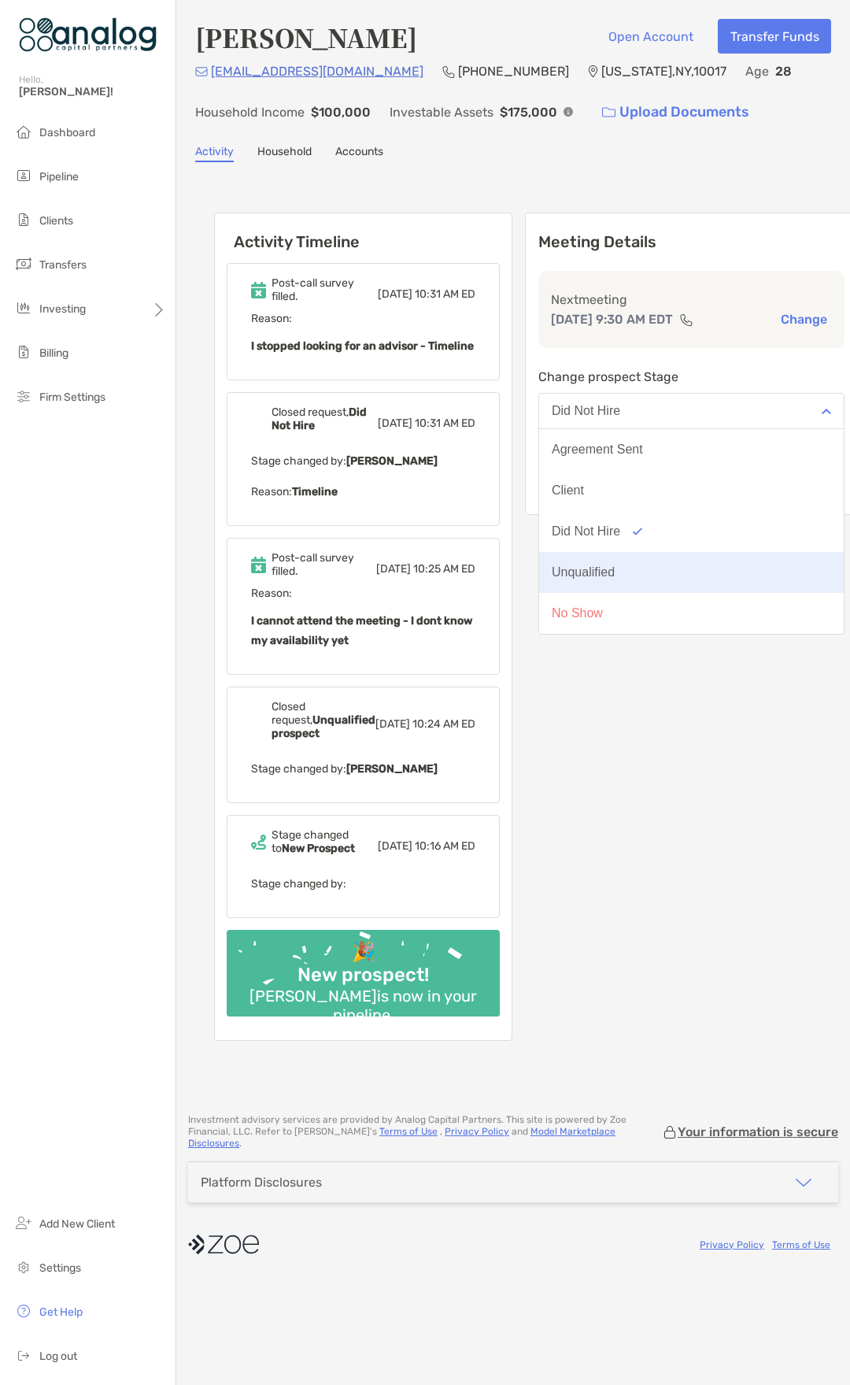
click at [668, 583] on button "Unqualified" at bounding box center [691, 572] width 305 height 41
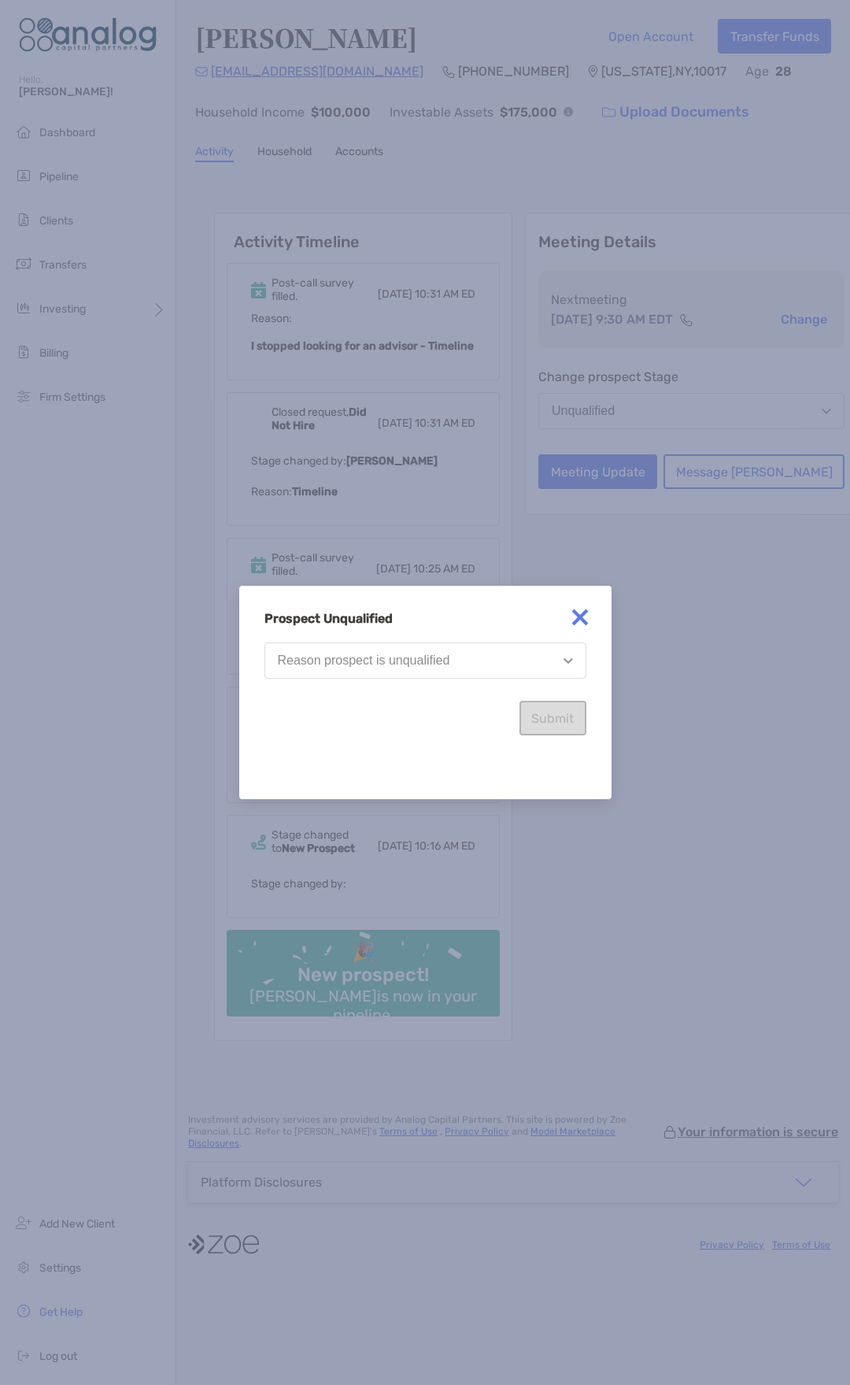
click at [552, 649] on button "Reason prospect is unqualified" at bounding box center [426, 660] width 322 height 36
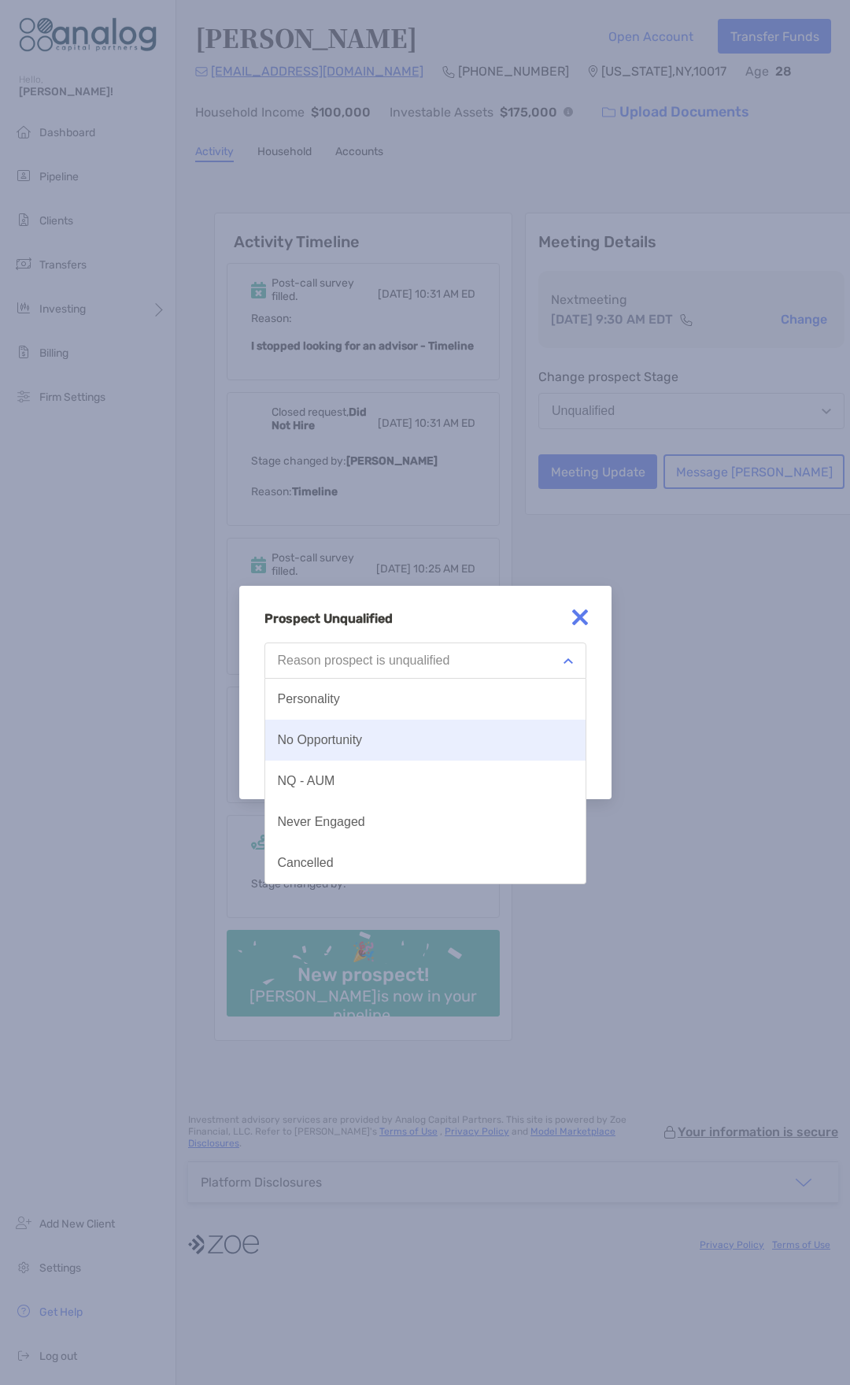
click at [417, 742] on button "No Opportunity" at bounding box center [425, 740] width 320 height 41
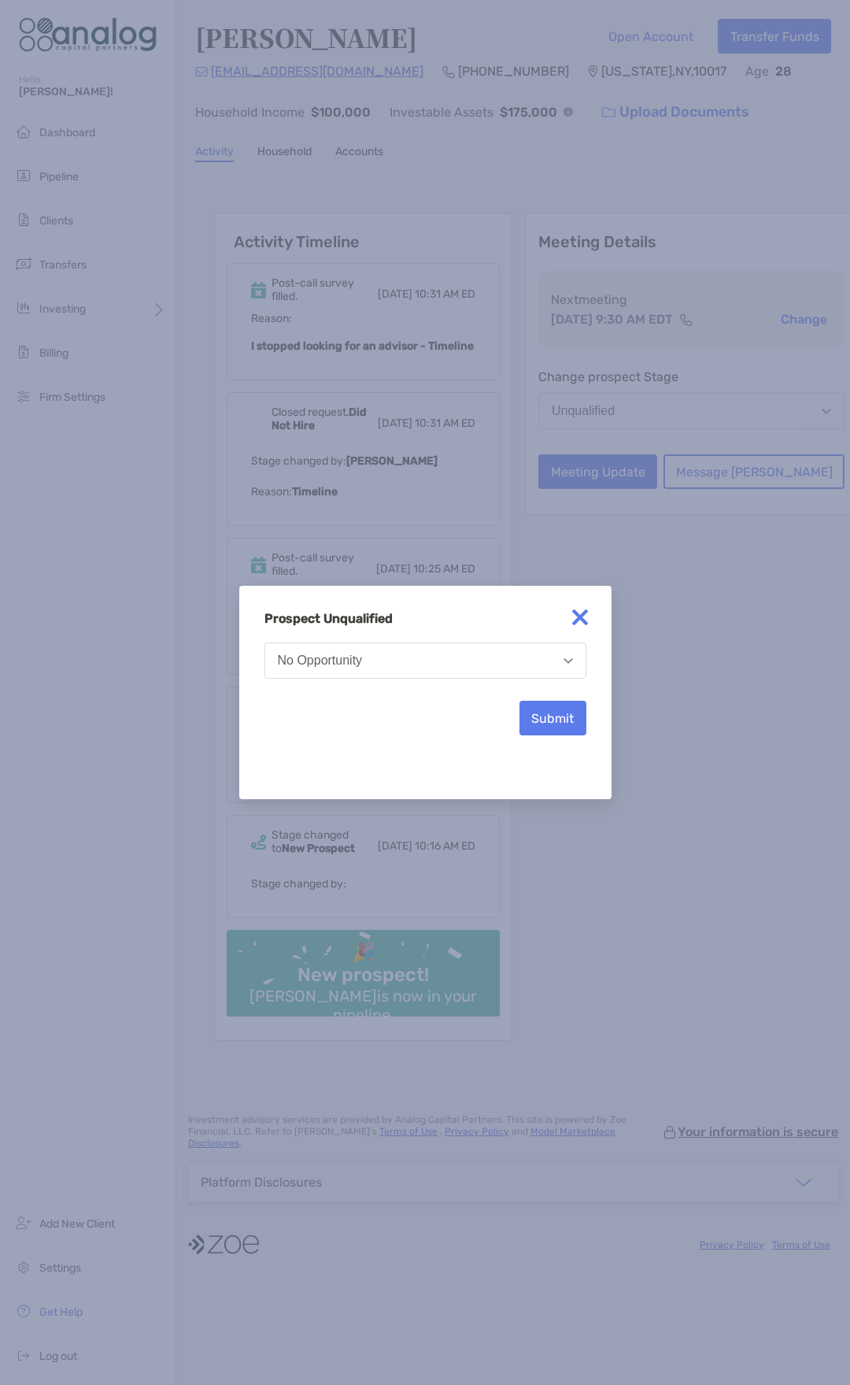
click at [548, 736] on div "Prospect Unqualified No Opportunity Submit" at bounding box center [425, 692] width 372 height 213
click at [546, 725] on button "Submit" at bounding box center [553, 718] width 67 height 35
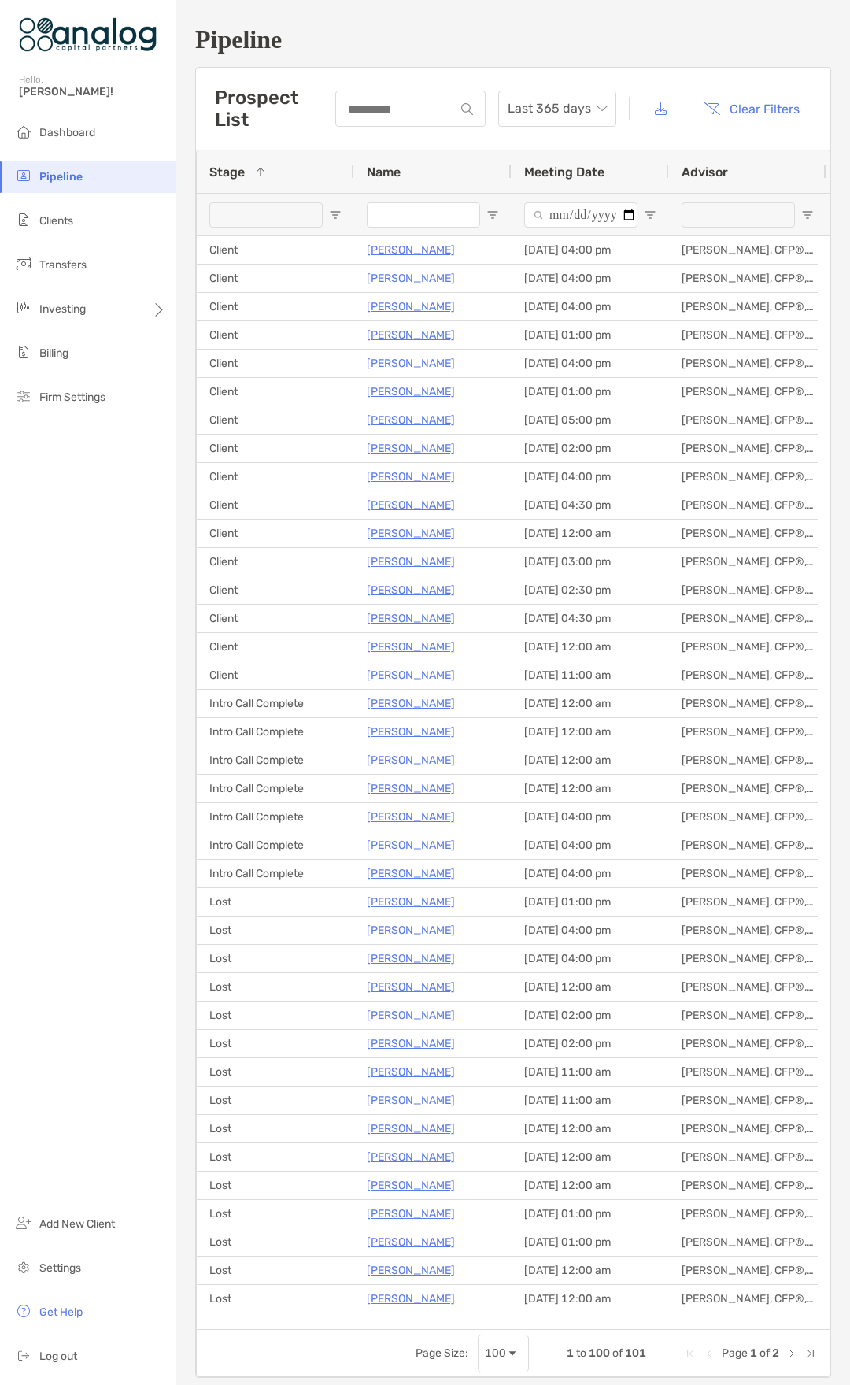
click at [84, 841] on div "Dashboard Pipeline Clients Transfers Investing Billing Firm Settings Add New Cl…" at bounding box center [88, 751] width 176 height 1268
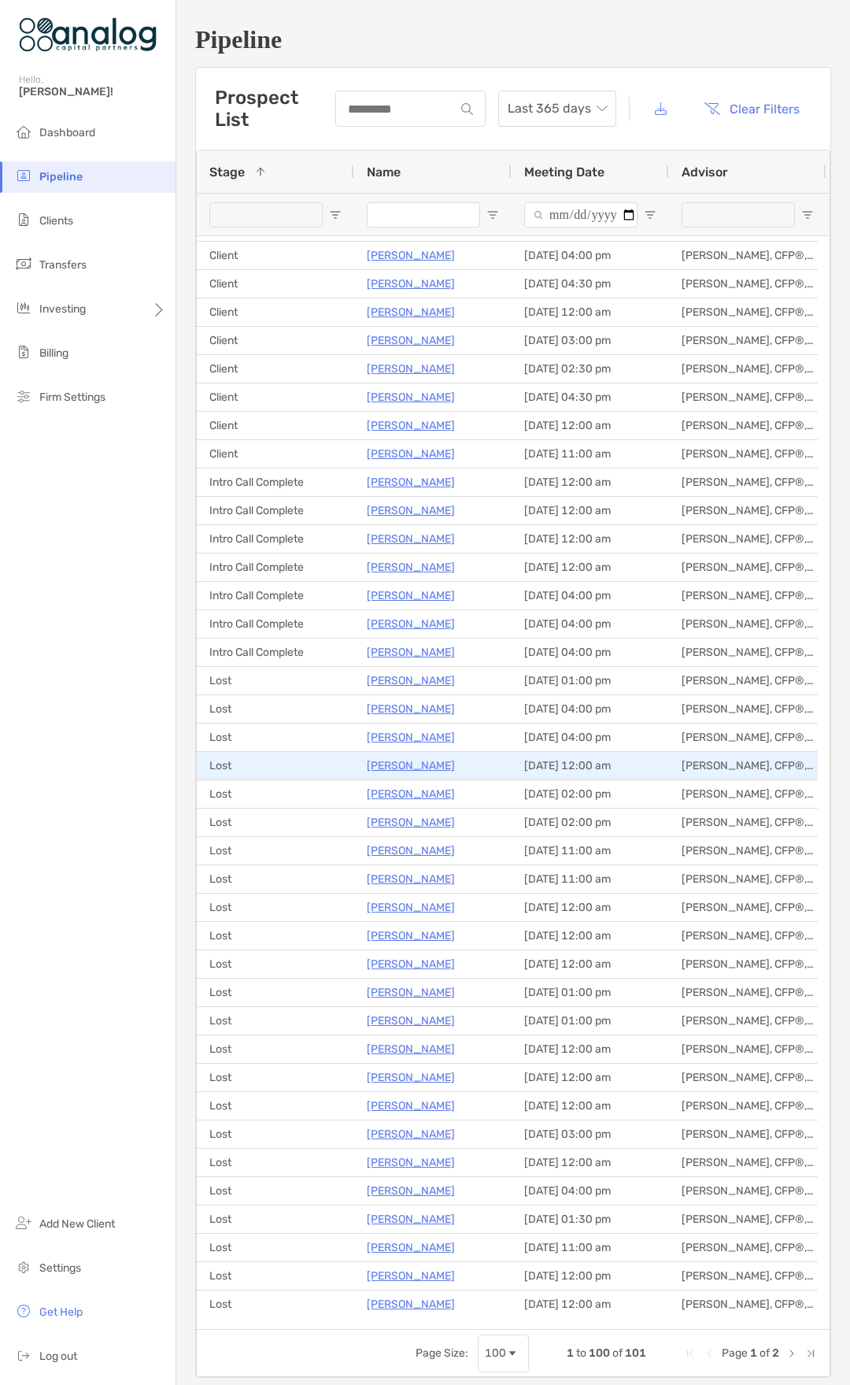
scroll to position [79, 0]
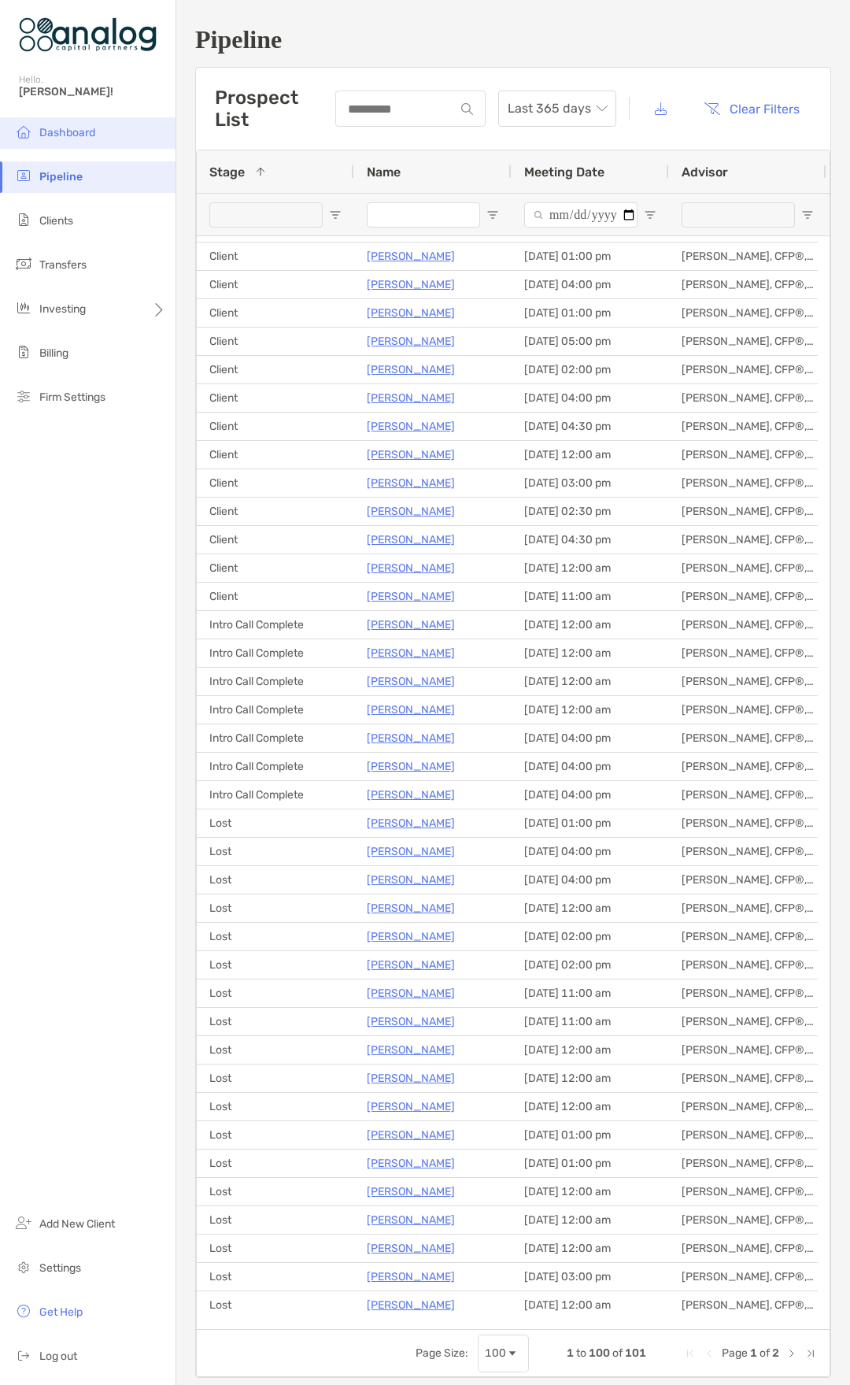
click at [65, 131] on span "Dashboard" at bounding box center [67, 132] width 56 height 13
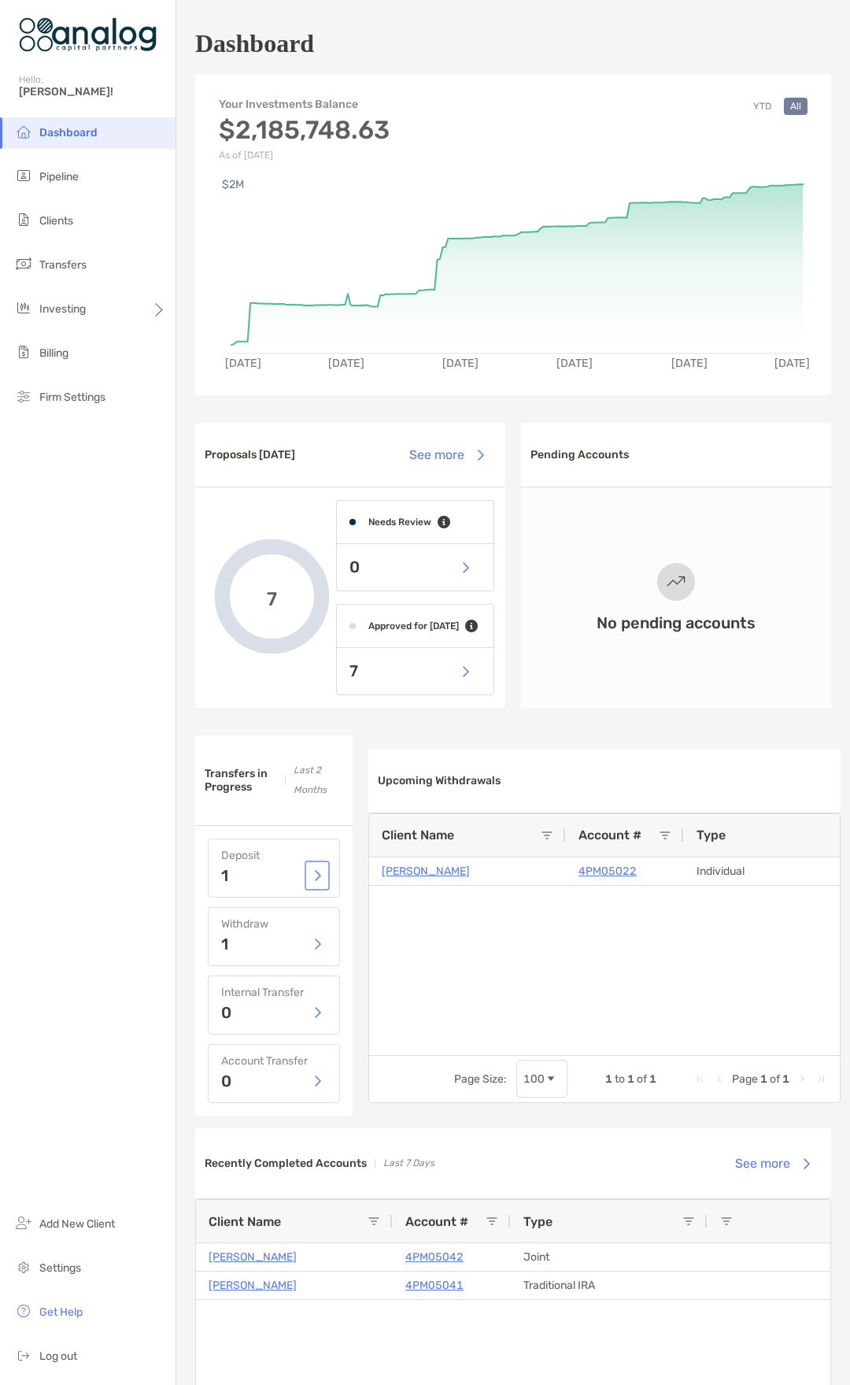
click at [313, 876] on button "button" at bounding box center [317, 876] width 19 height 24
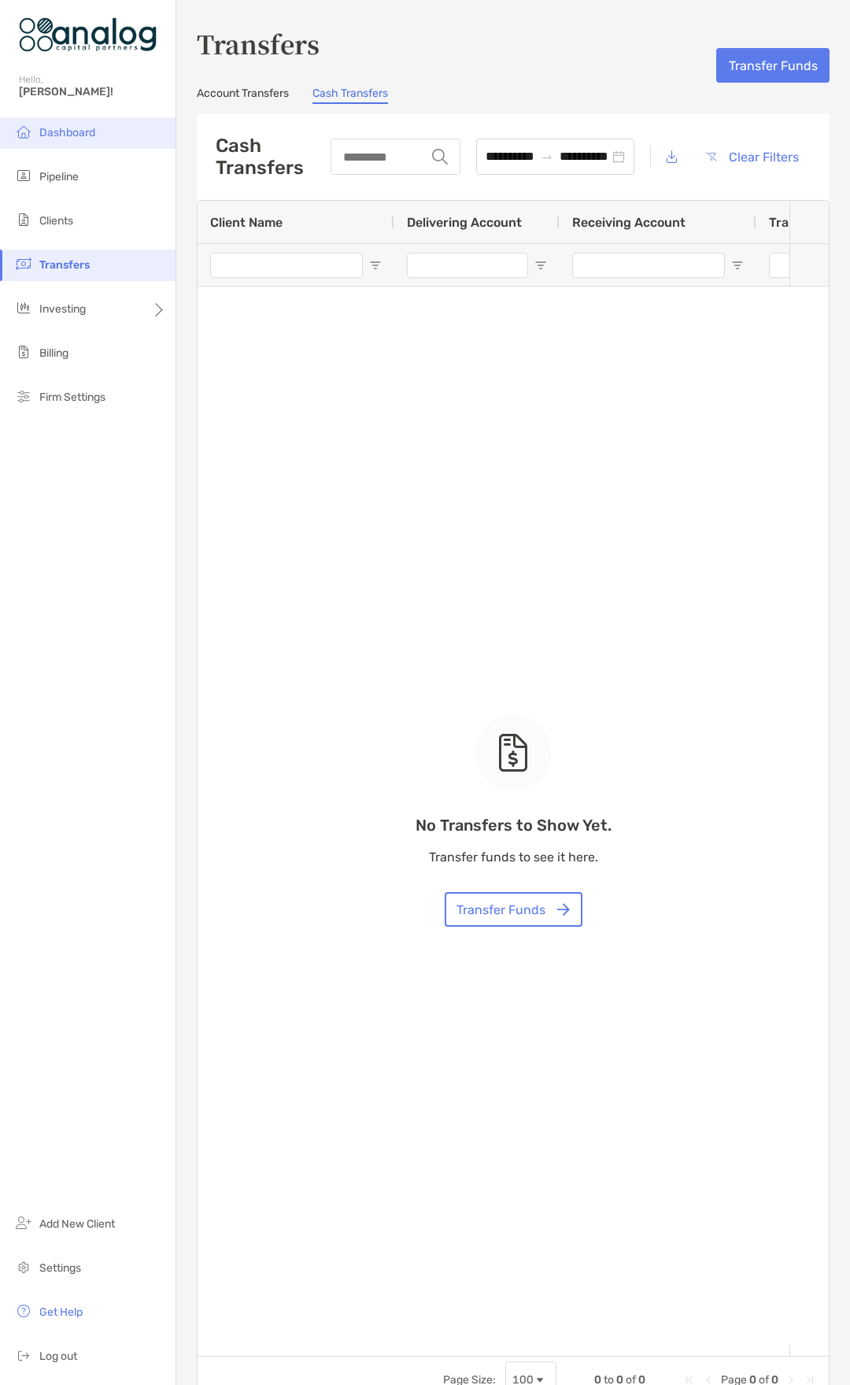
click at [62, 135] on span "Dashboard" at bounding box center [67, 132] width 56 height 13
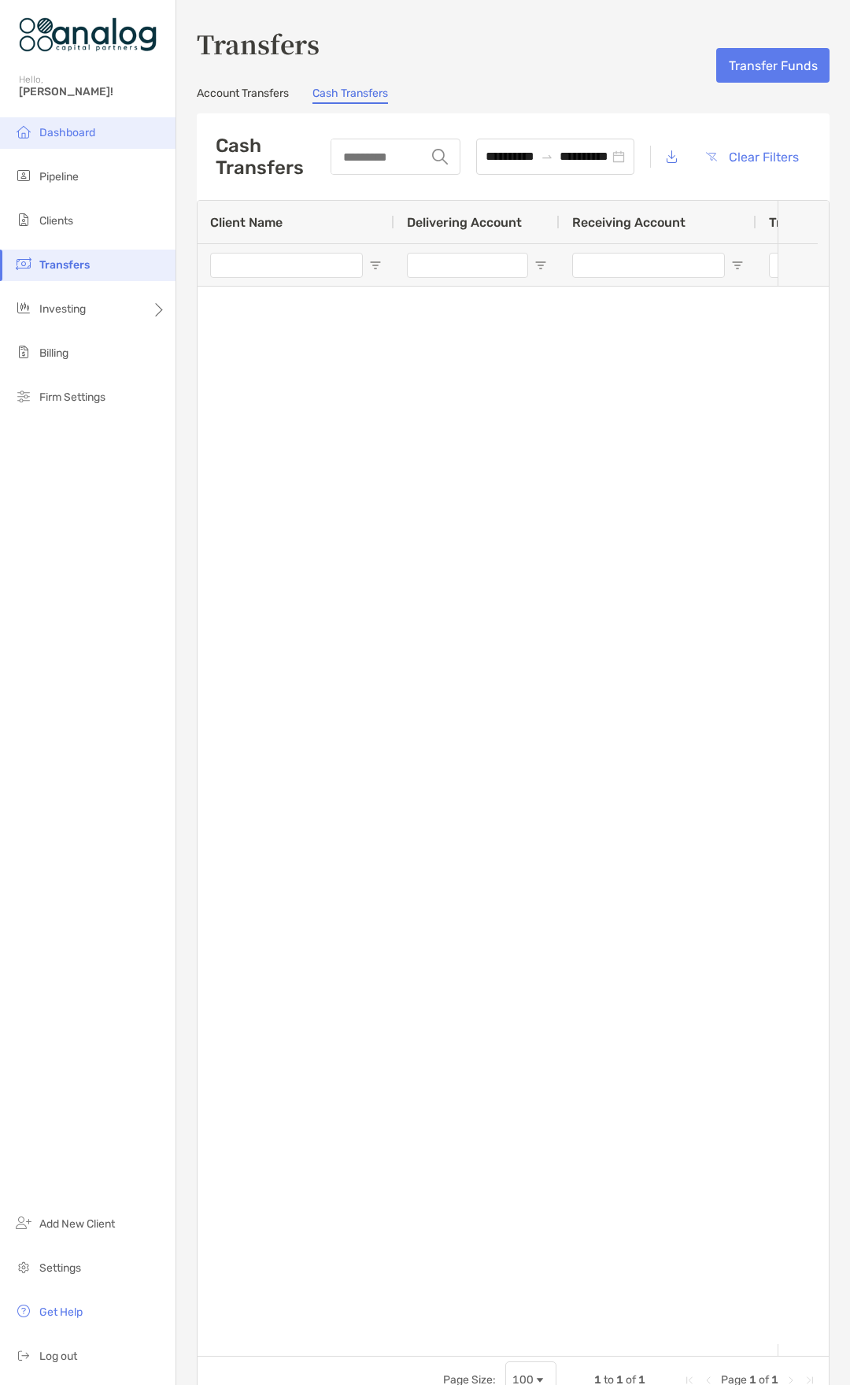
type input "**********"
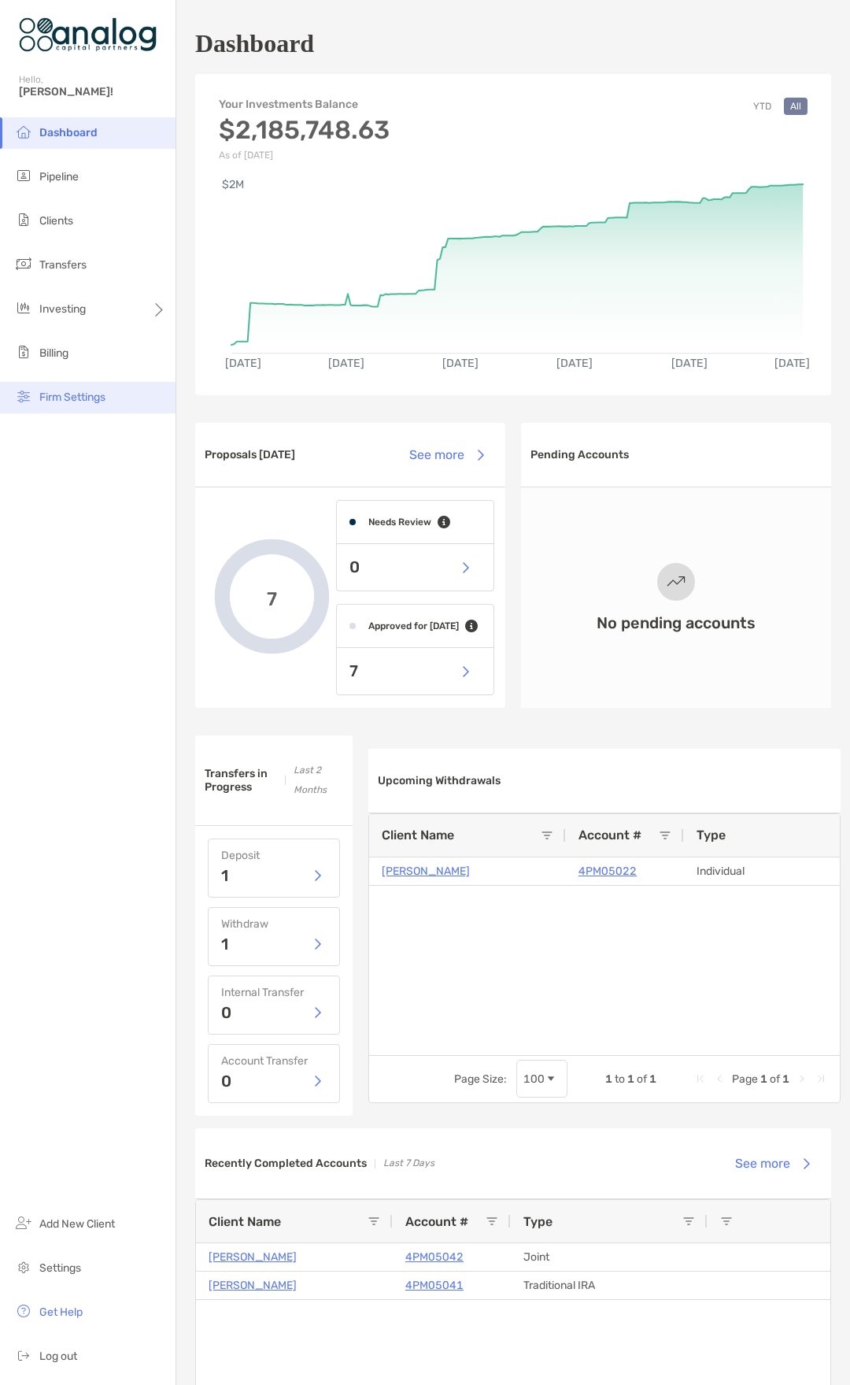
click at [57, 391] on span "Firm Settings" at bounding box center [72, 397] width 66 height 13
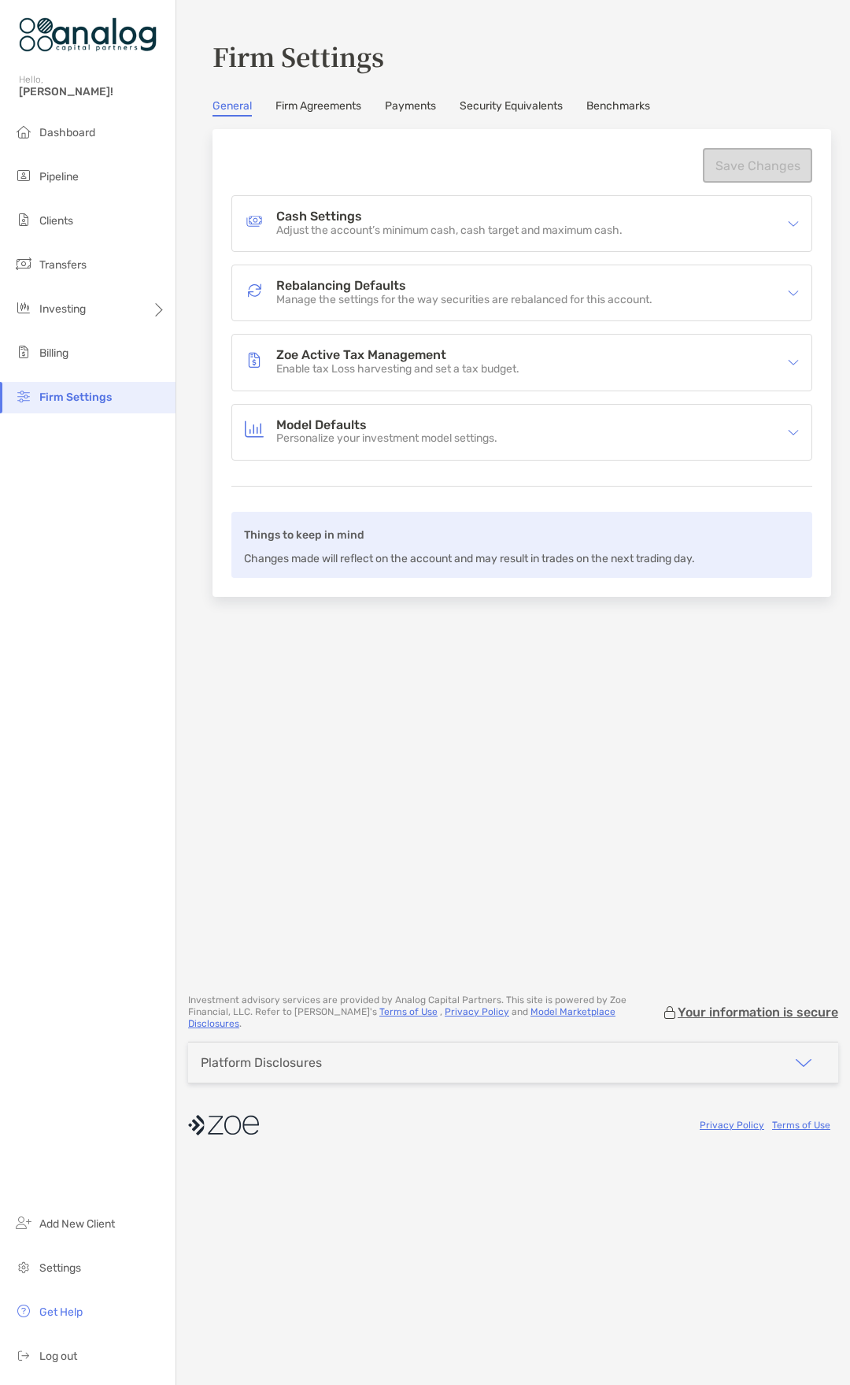
click at [305, 111] on link "Firm Agreements" at bounding box center [319, 107] width 86 height 17
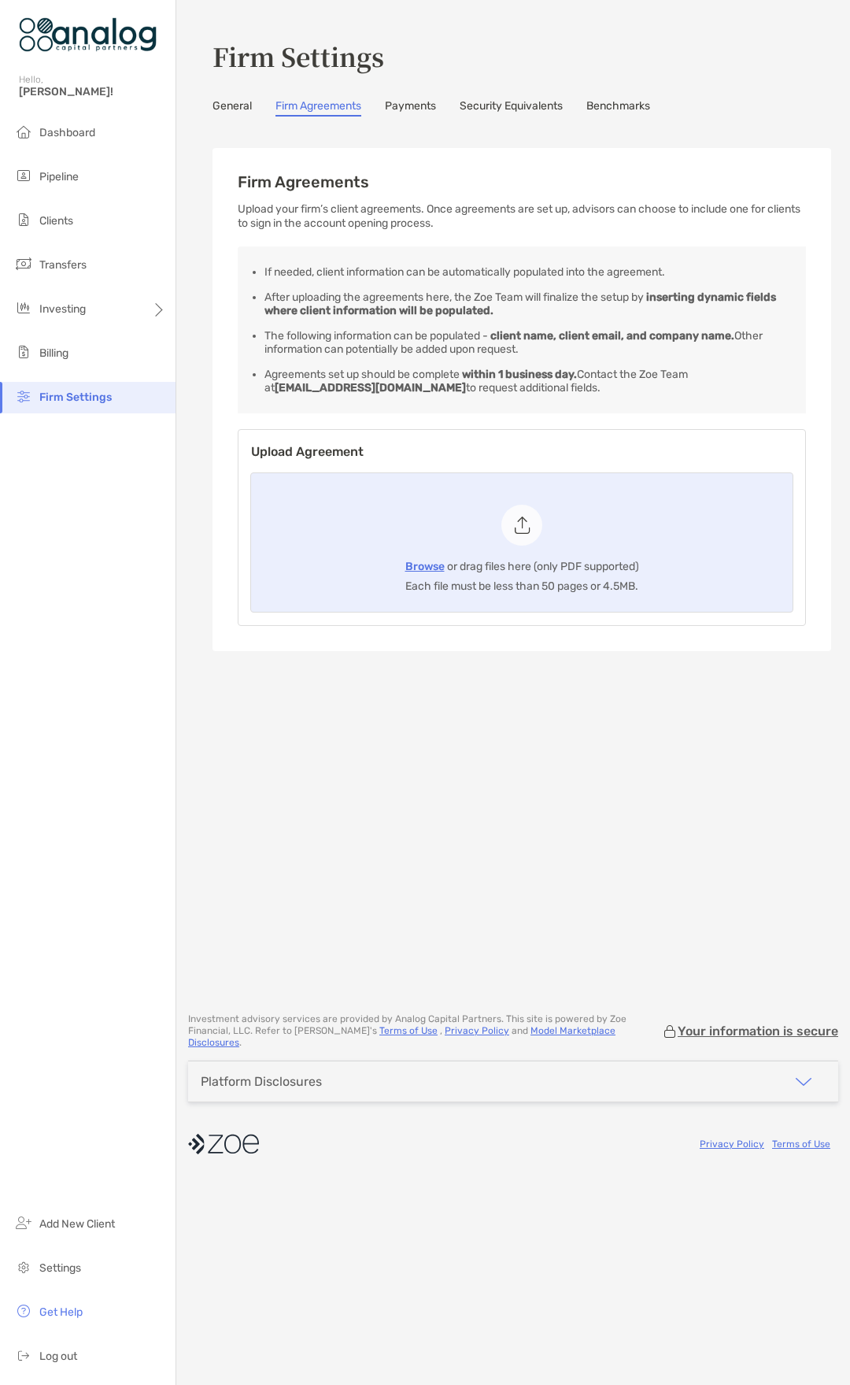
click at [430, 105] on link "Payments" at bounding box center [410, 107] width 51 height 17
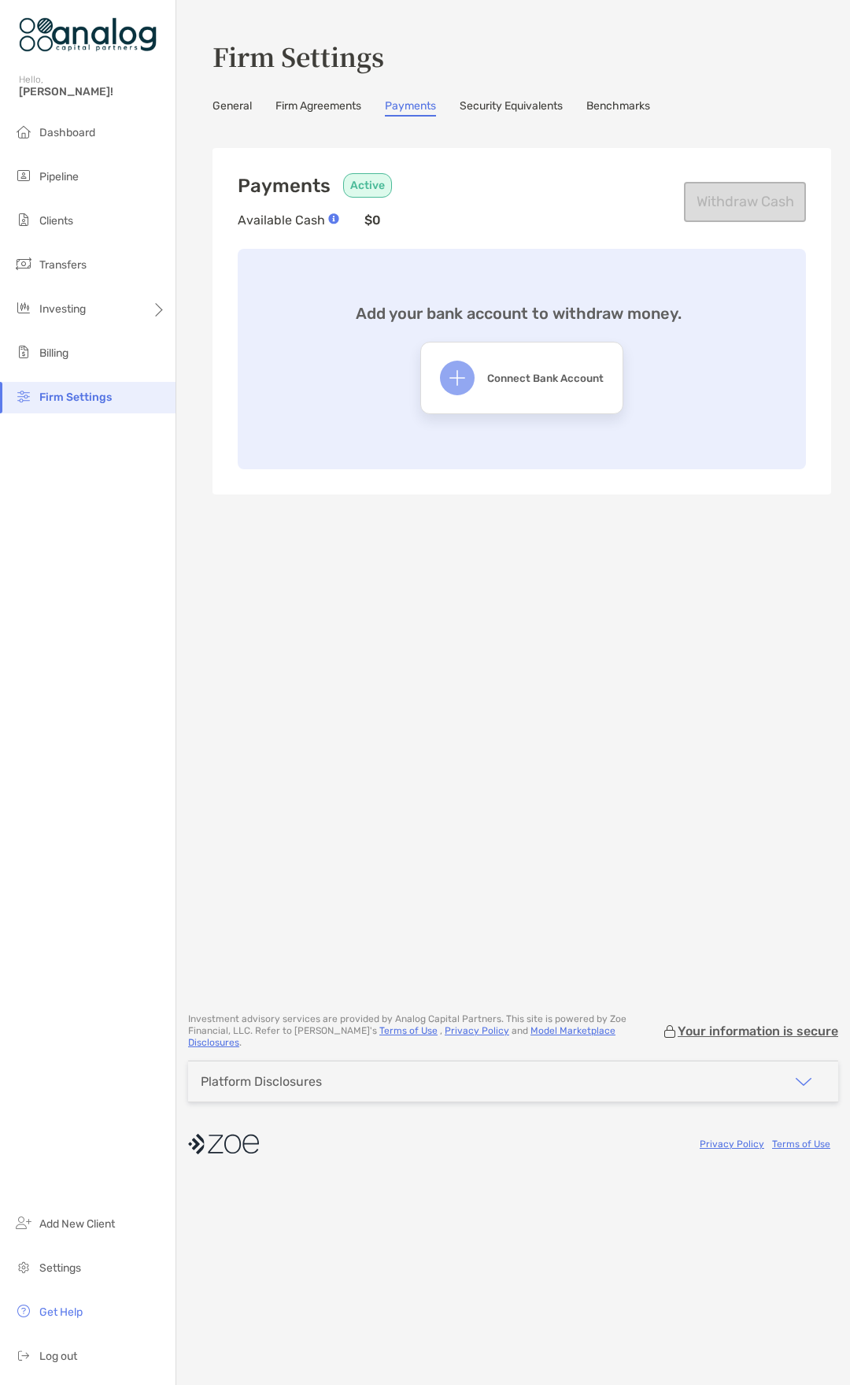
click at [519, 102] on link "Security Equivalents" at bounding box center [511, 107] width 103 height 17
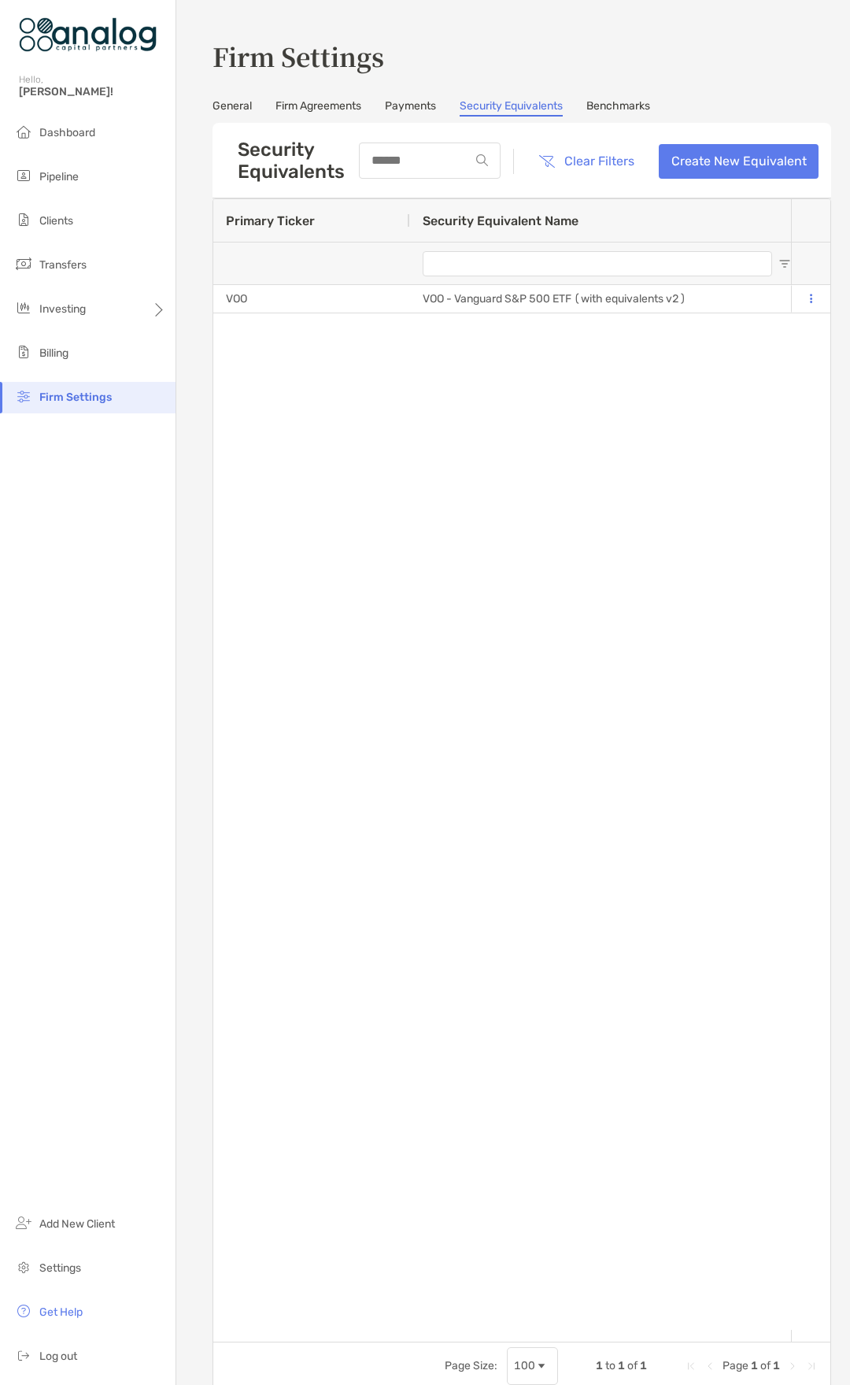
click at [620, 104] on link "Benchmarks" at bounding box center [619, 107] width 64 height 17
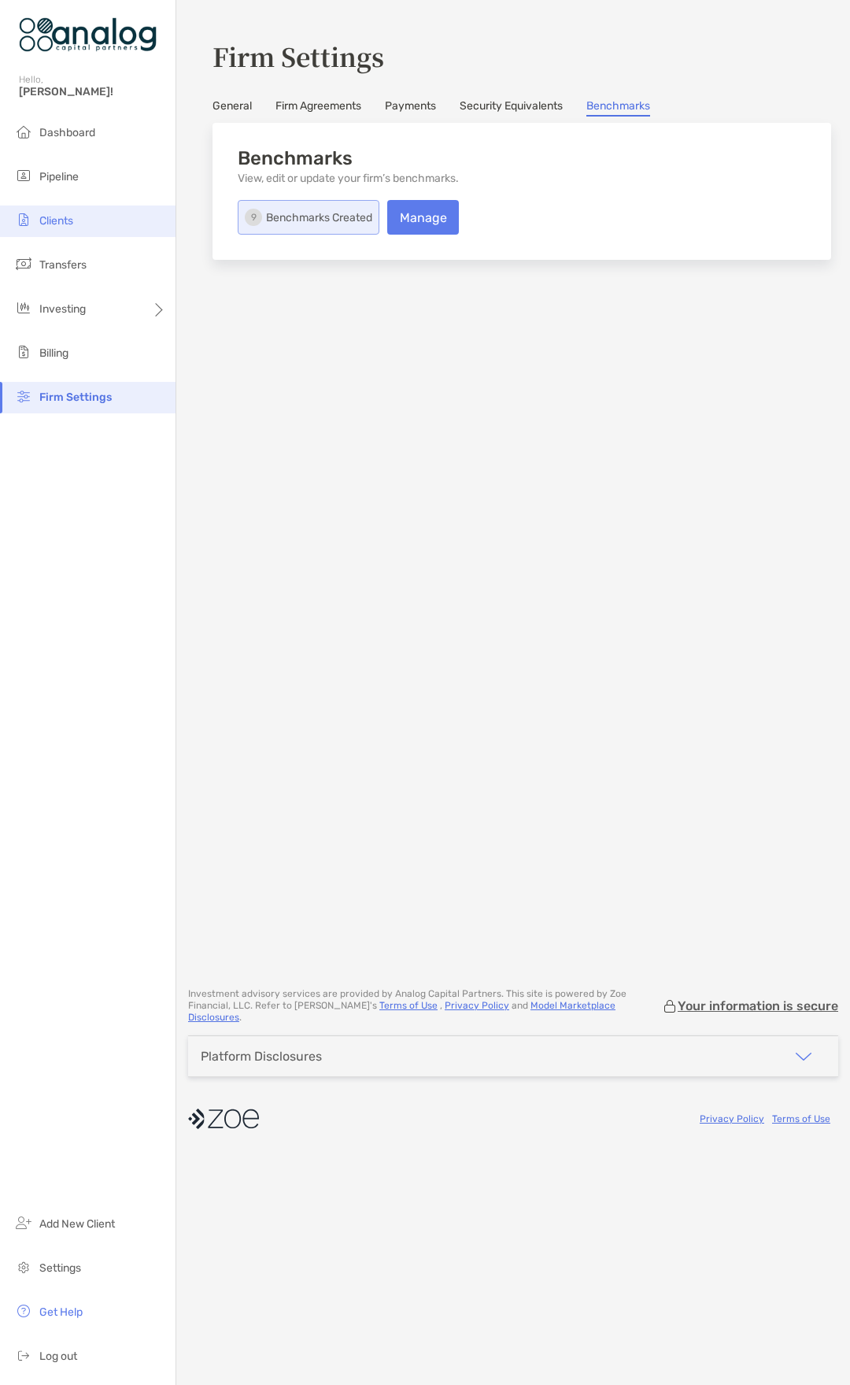
click at [69, 223] on span "Clients" at bounding box center [56, 220] width 34 height 13
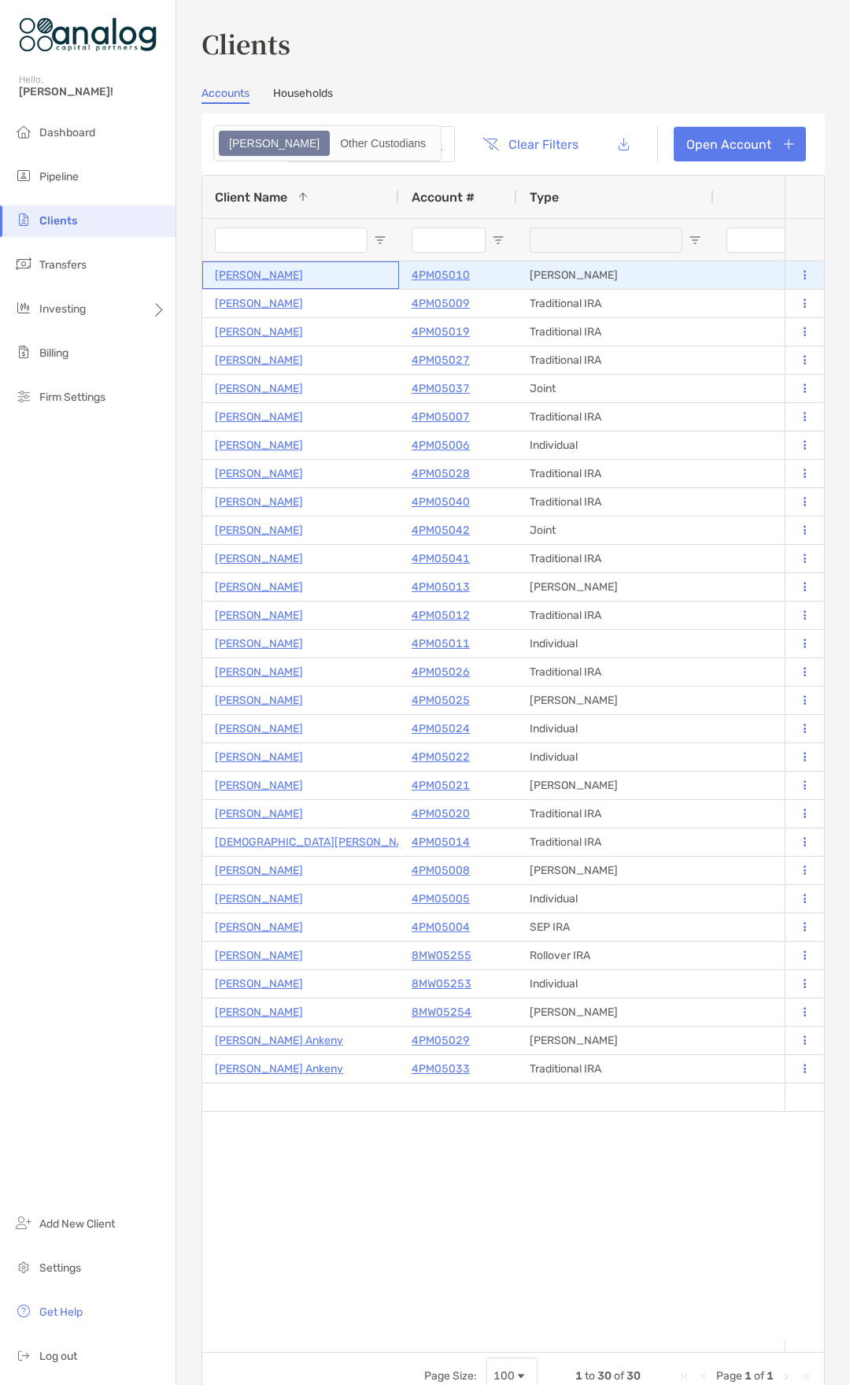
click at [269, 276] on p "[PERSON_NAME]" at bounding box center [259, 275] width 88 height 20
